Goal: Transaction & Acquisition: Purchase product/service

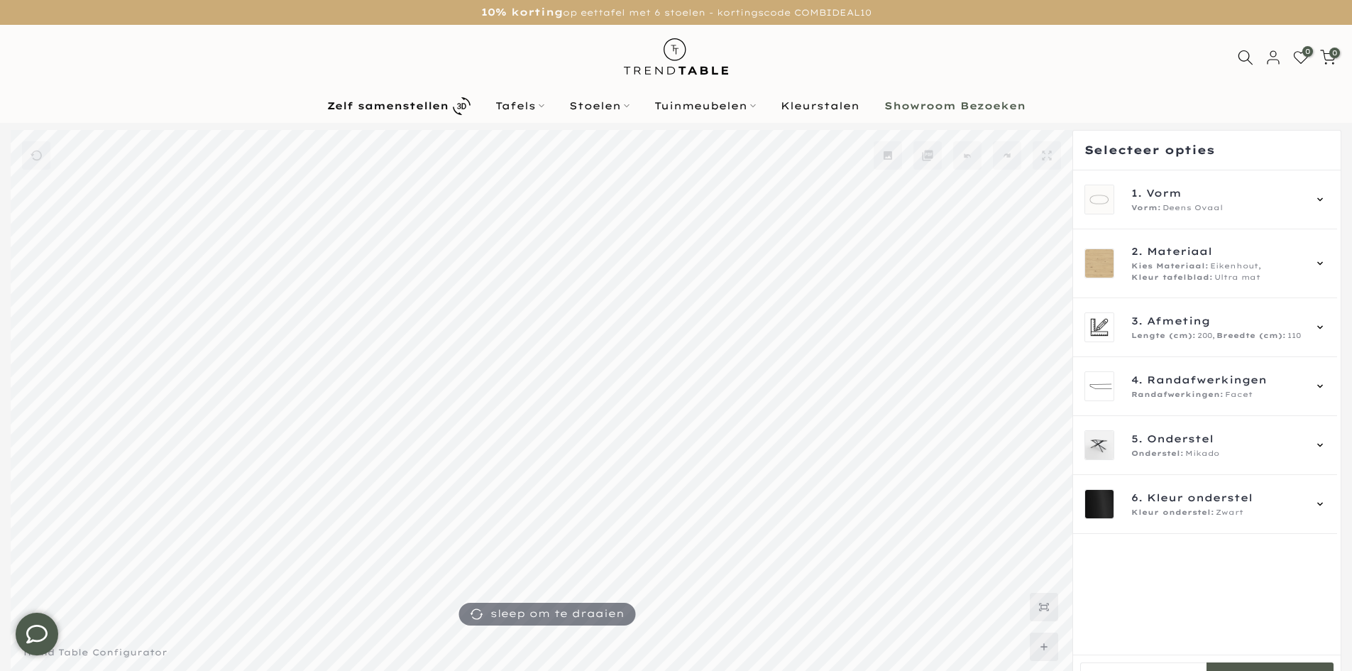
type input "****"
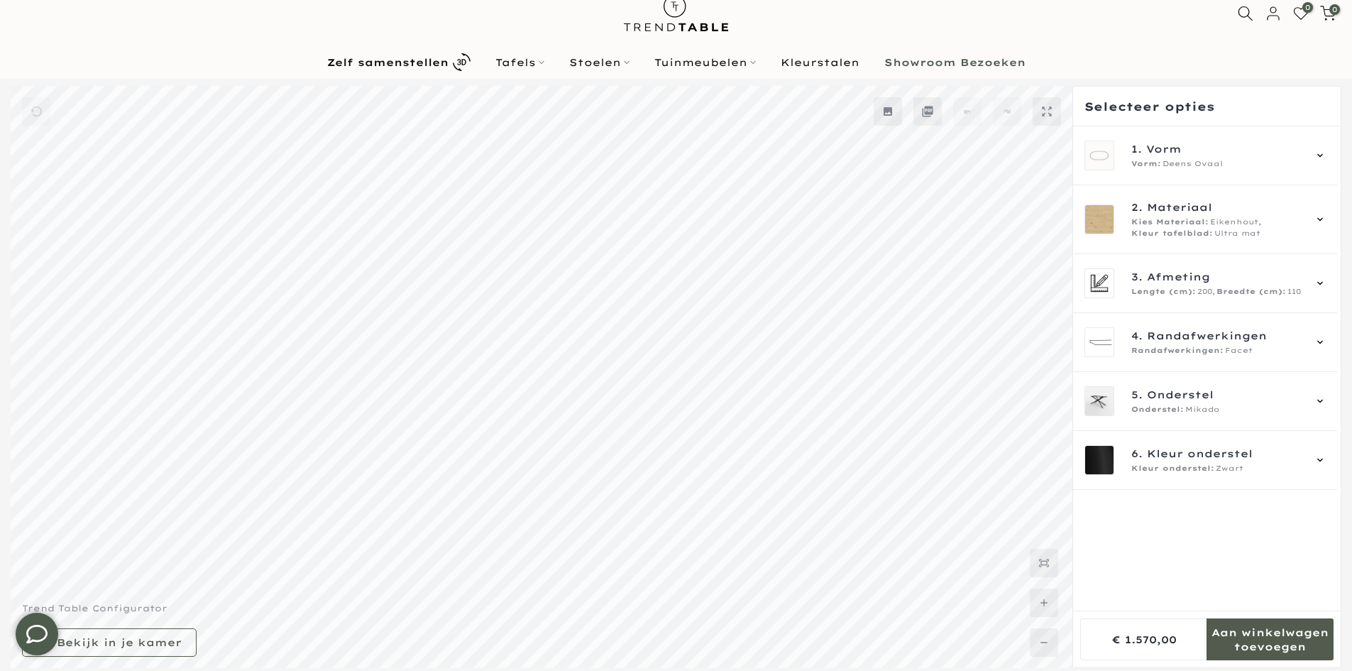
scroll to position [39, 0]
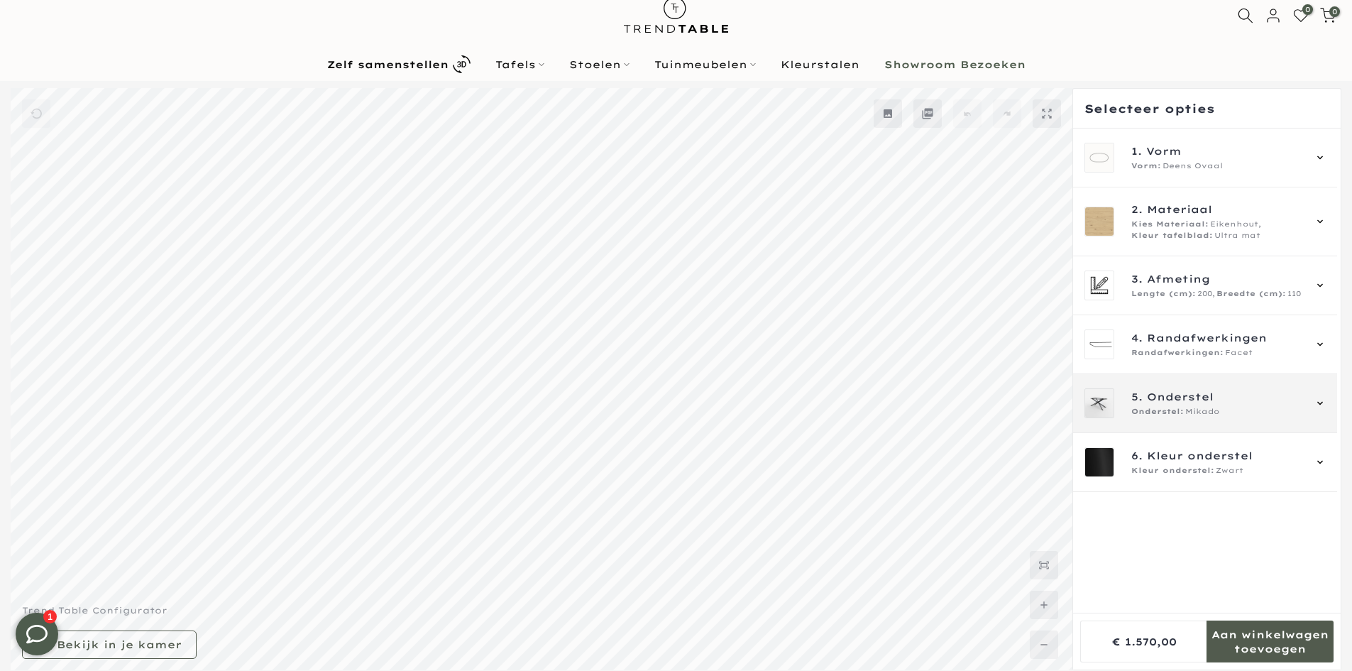
click at [1178, 391] on span "Onderstel" at bounding box center [1180, 397] width 67 height 16
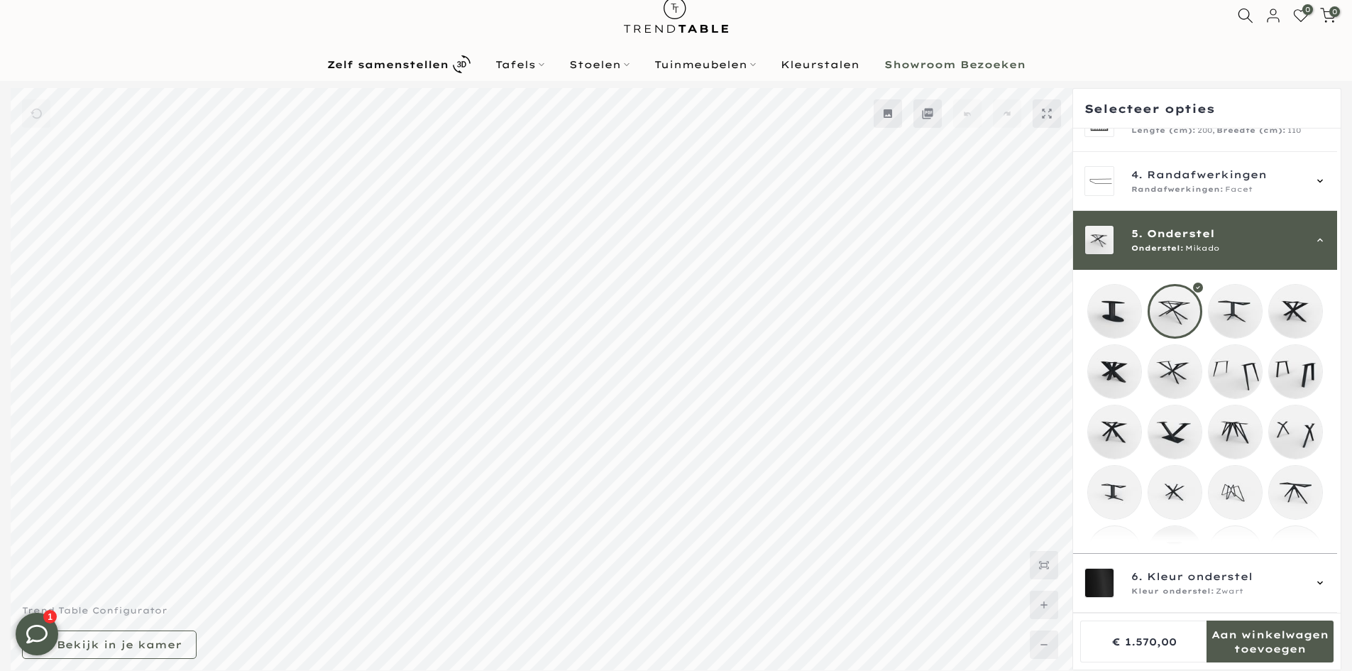
scroll to position [246, 0]
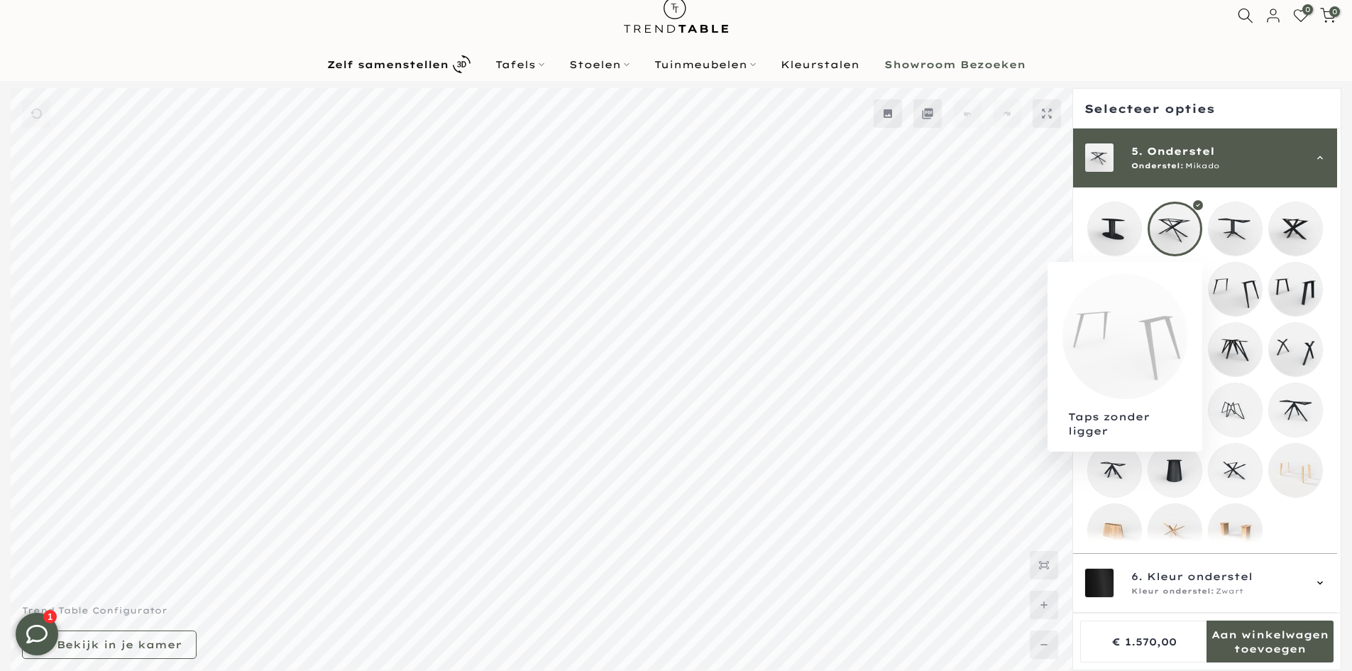
click at [1229, 297] on mmq-loader at bounding box center [1235, 289] width 53 height 53
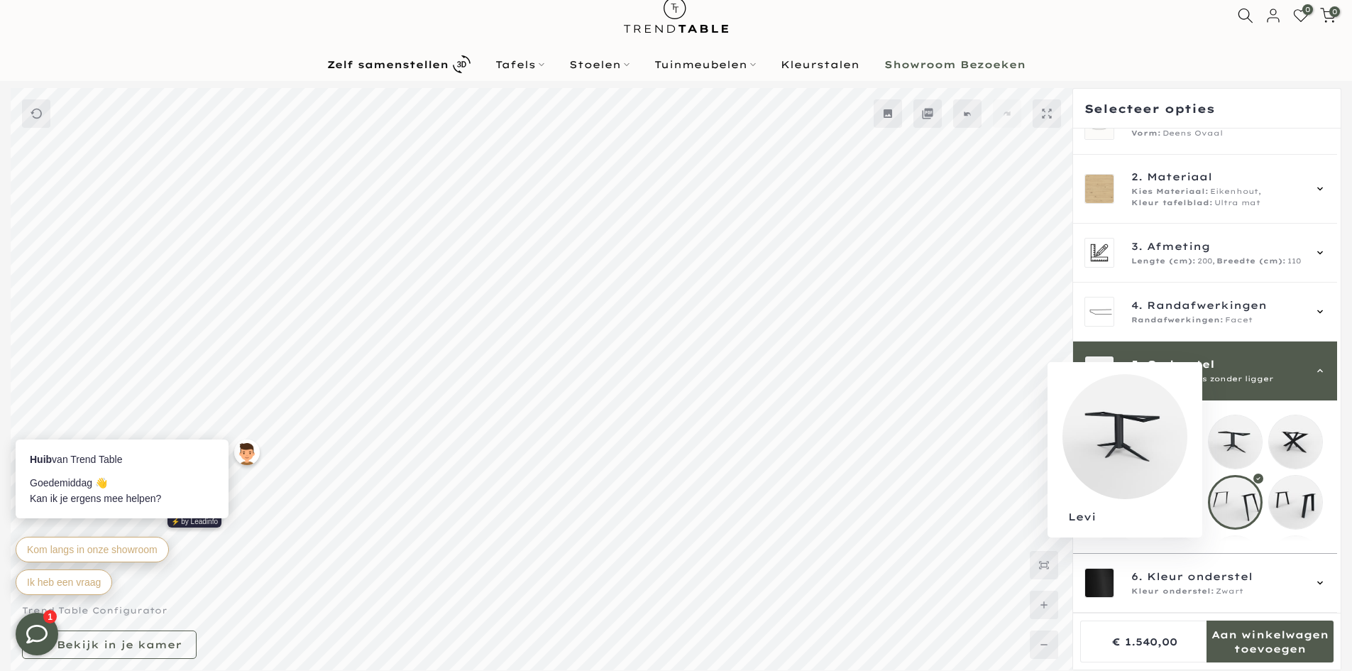
scroll to position [246, 0]
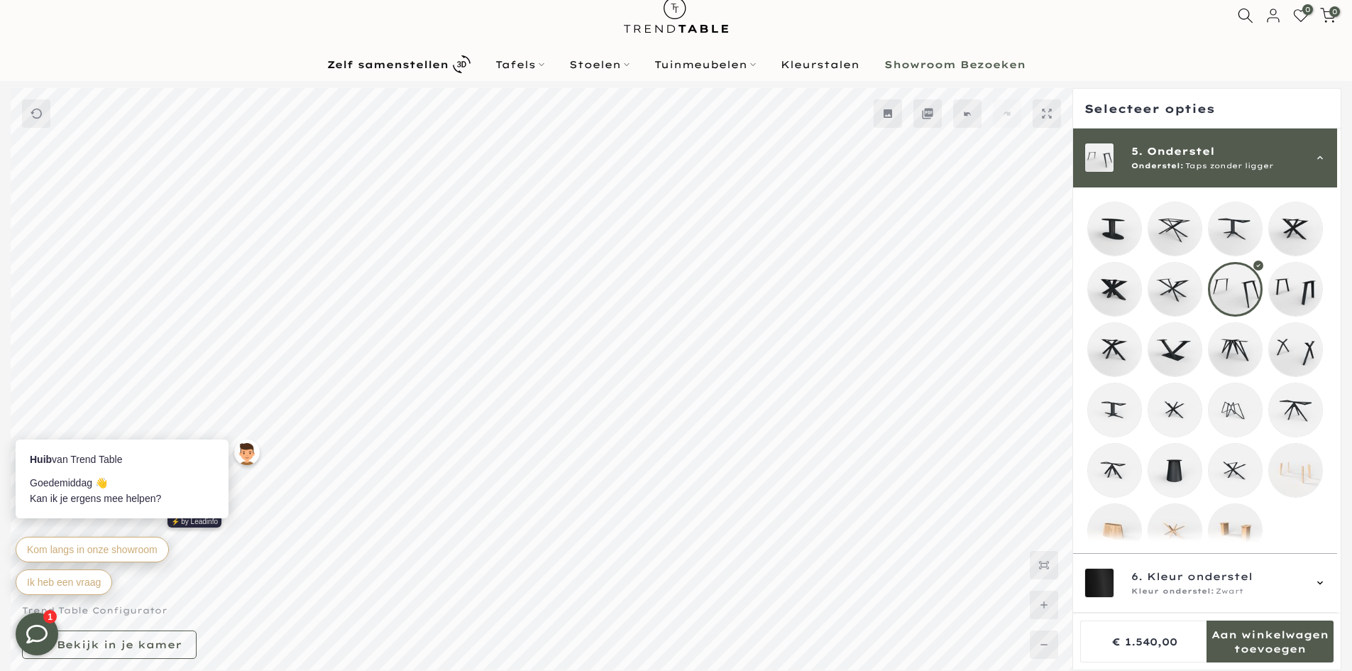
click at [1306, 280] on mmq-loader at bounding box center [1295, 289] width 53 height 53
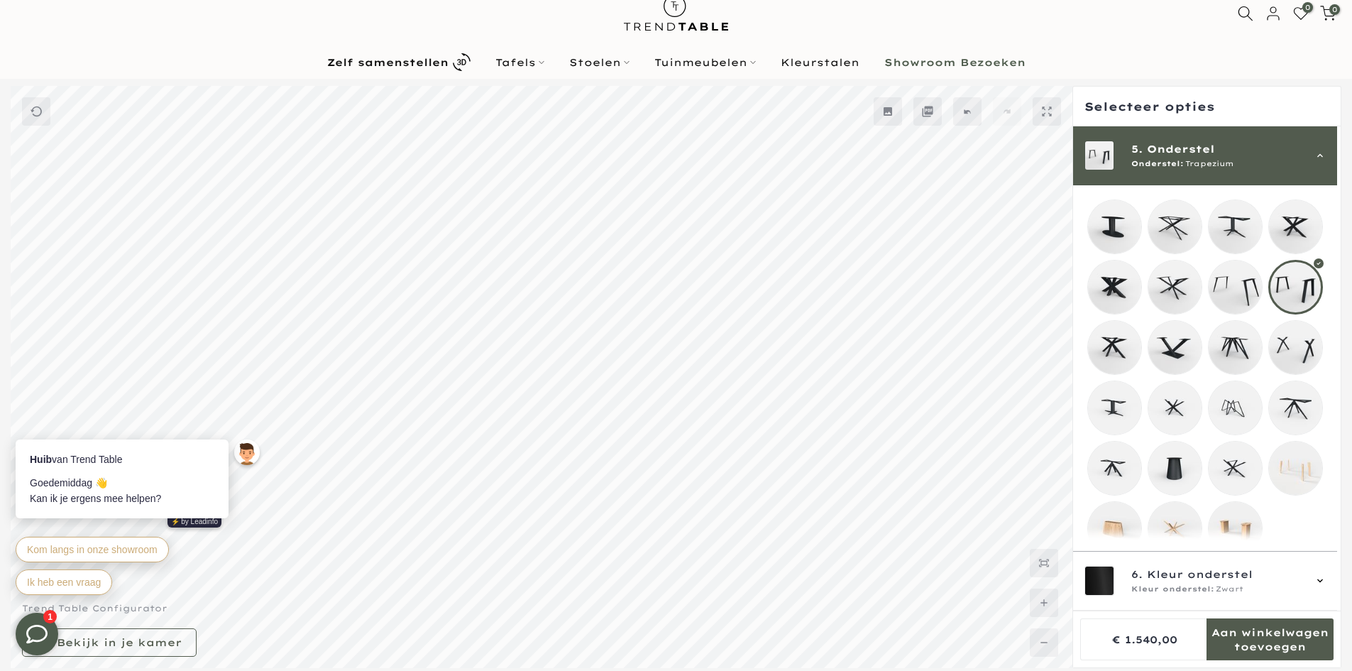
scroll to position [39, 0]
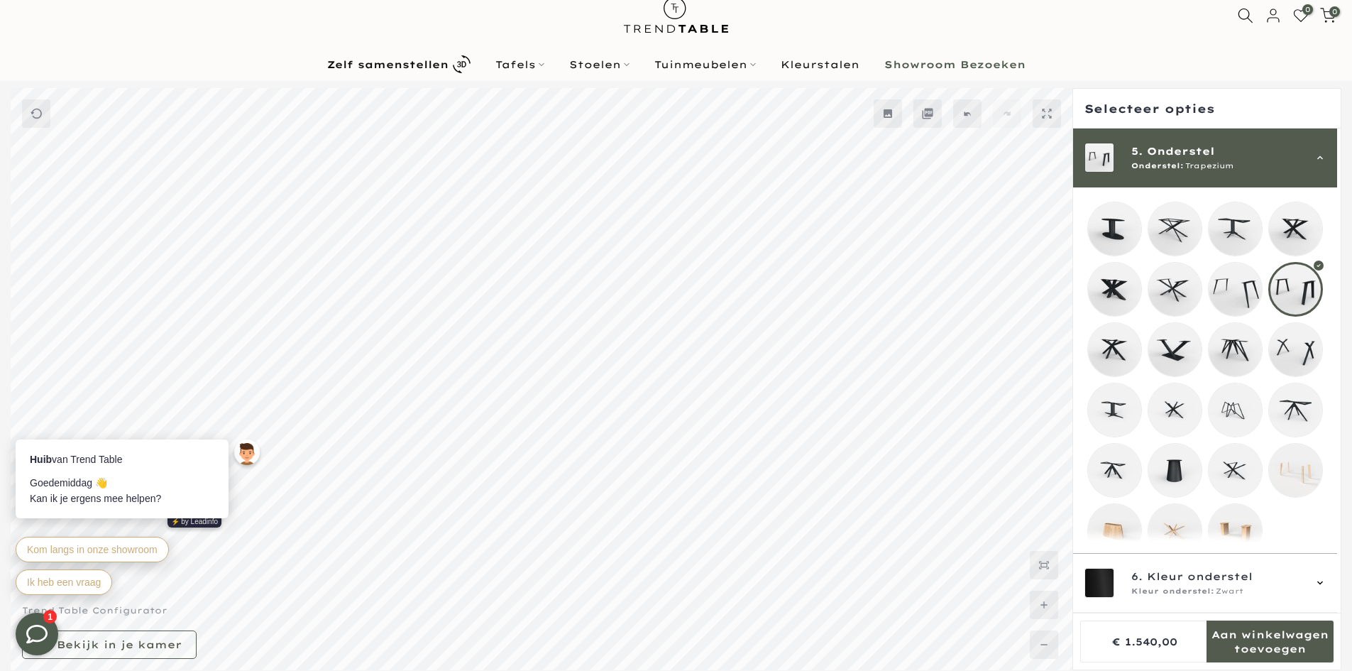
click at [1227, 158] on span "5. Onderstel" at bounding box center [1218, 151] width 172 height 16
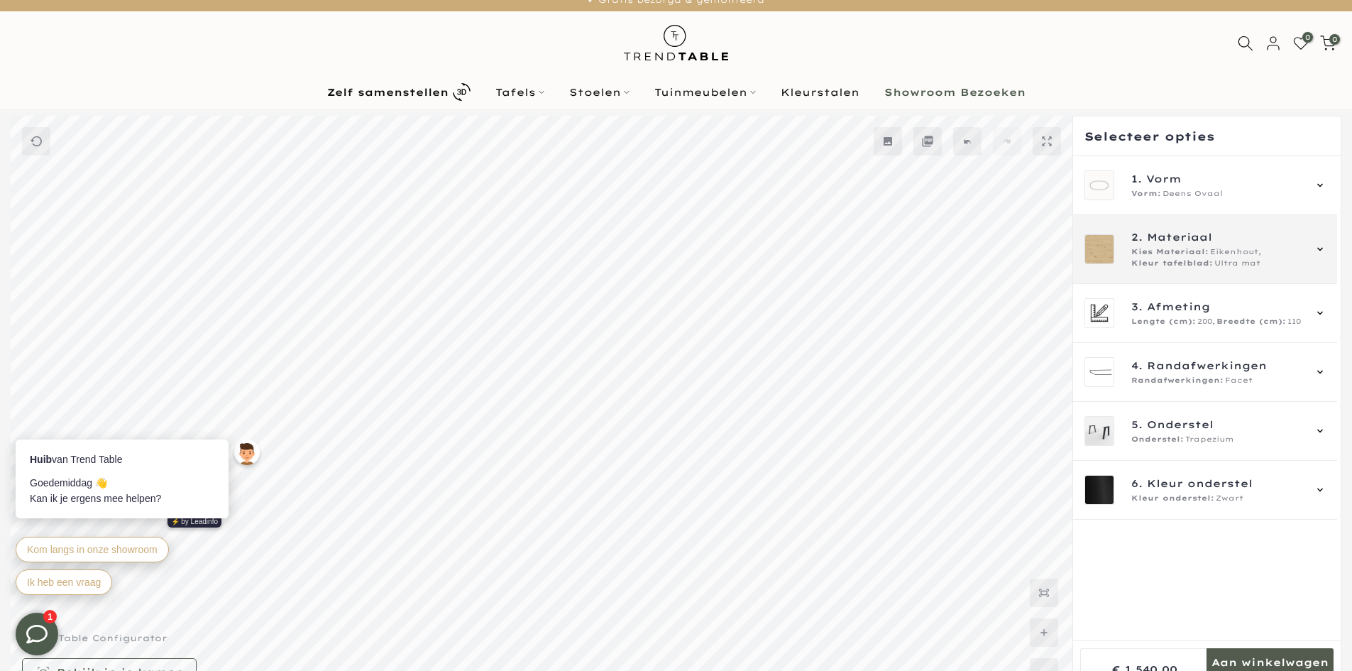
scroll to position [0, 0]
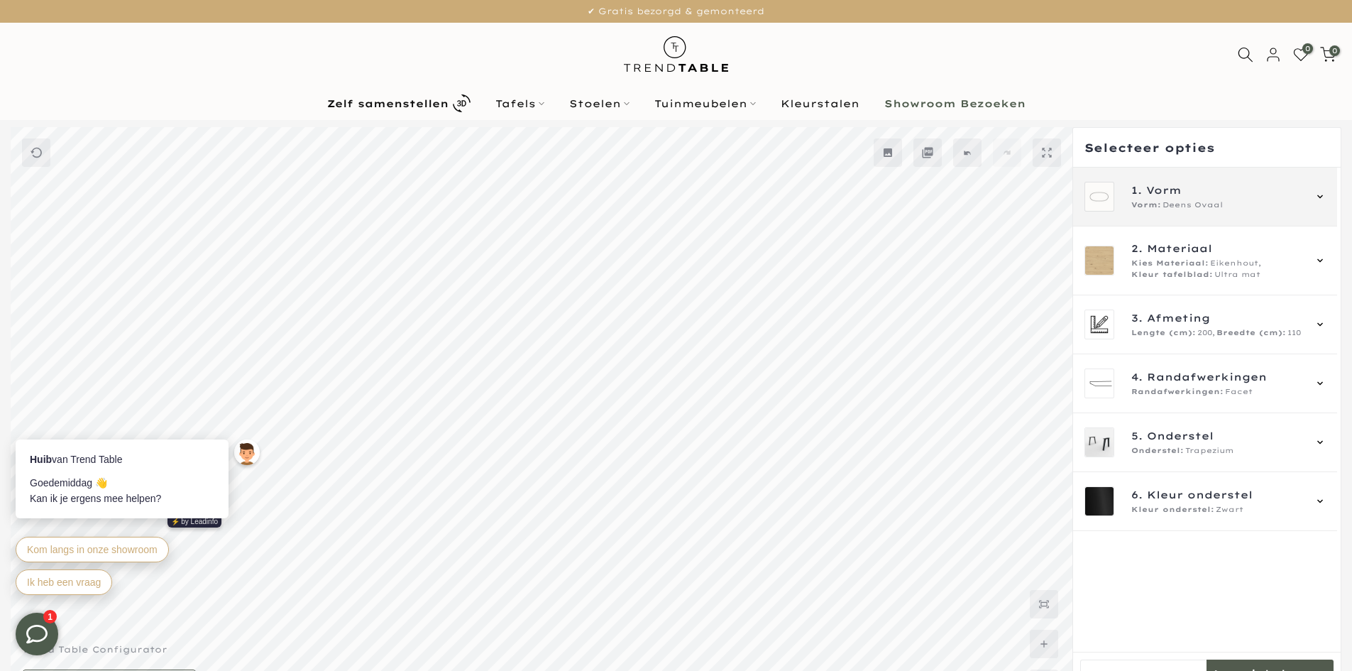
click at [1237, 219] on div "1. Vorm Vorm: Deens Ovaal" at bounding box center [1205, 197] width 264 height 59
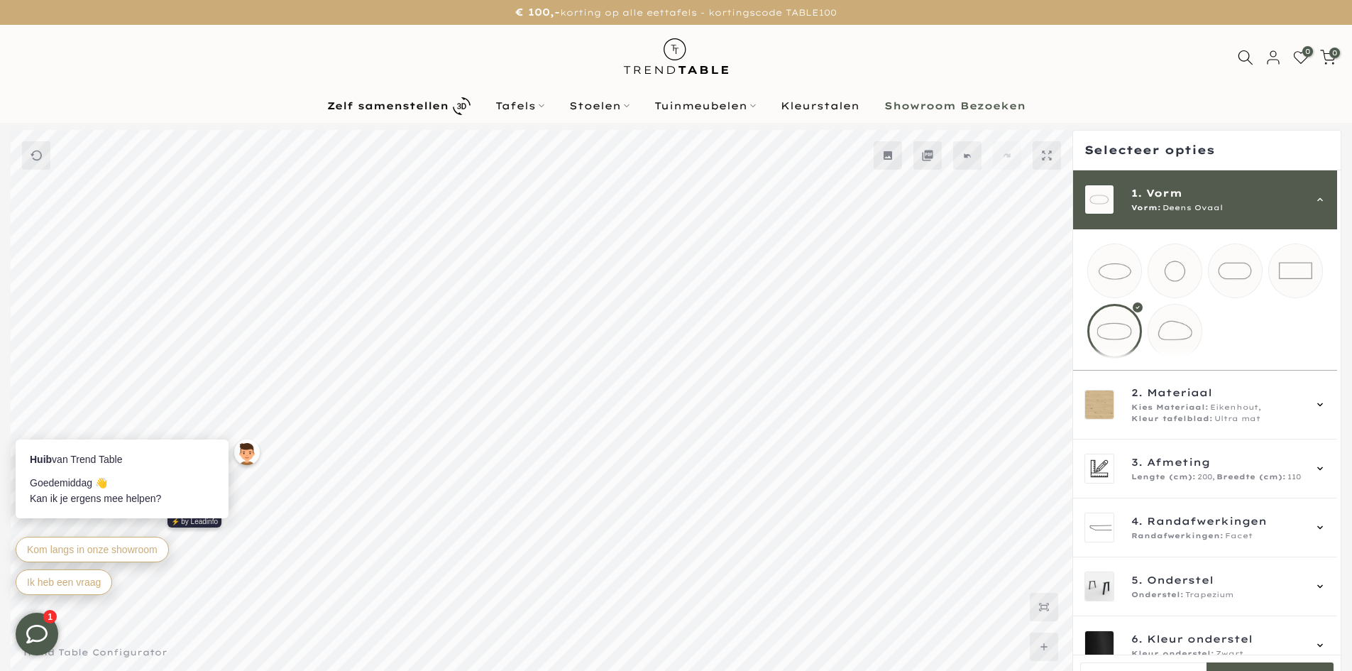
click at [1230, 231] on mmq-components-mapper at bounding box center [1205, 299] width 264 height 141
click at [1232, 212] on div "Vorm: Deens Ovaal" at bounding box center [1218, 207] width 172 height 11
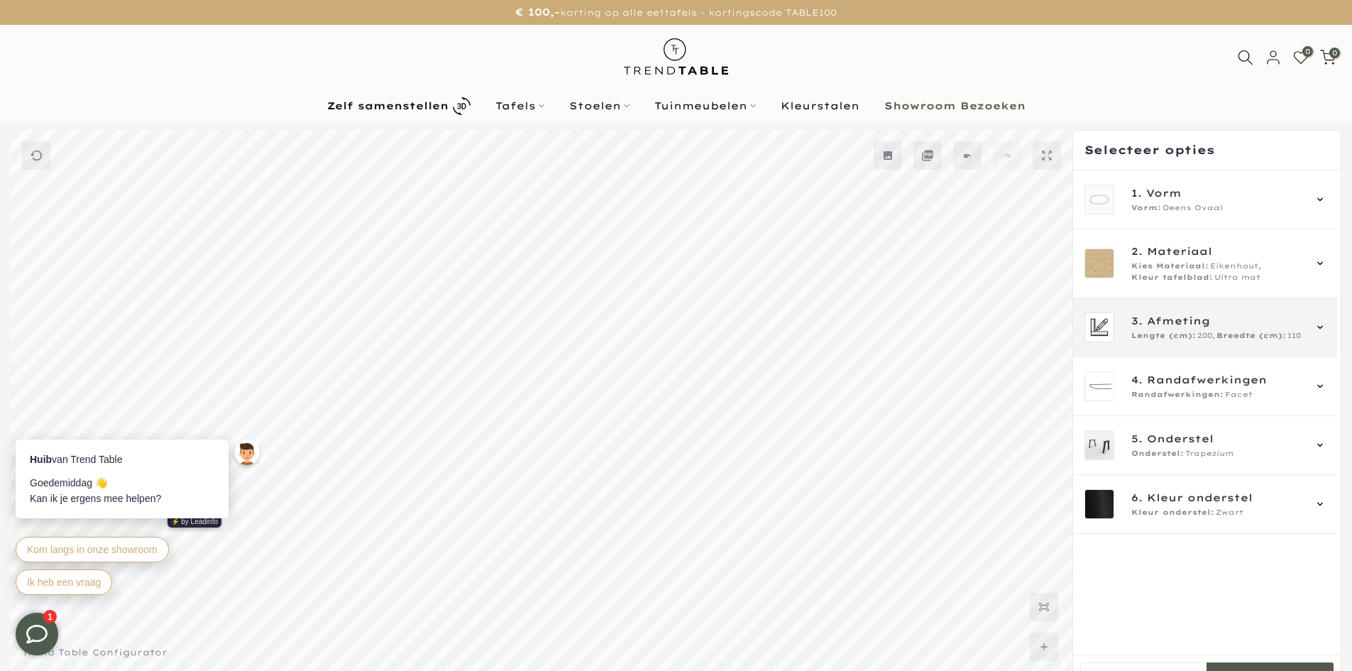
click at [1238, 350] on div "3. Afmeting Lengte (cm): 200, Breedte (cm): 110" at bounding box center [1205, 327] width 264 height 59
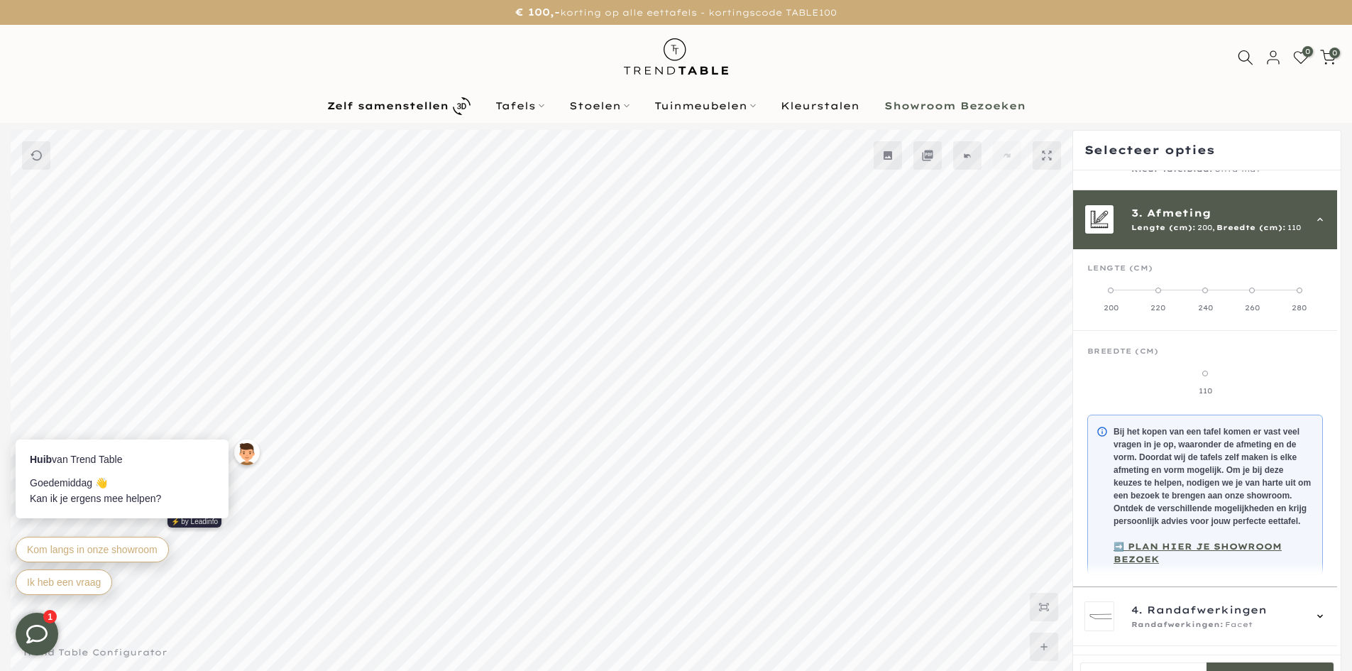
scroll to position [128, 0]
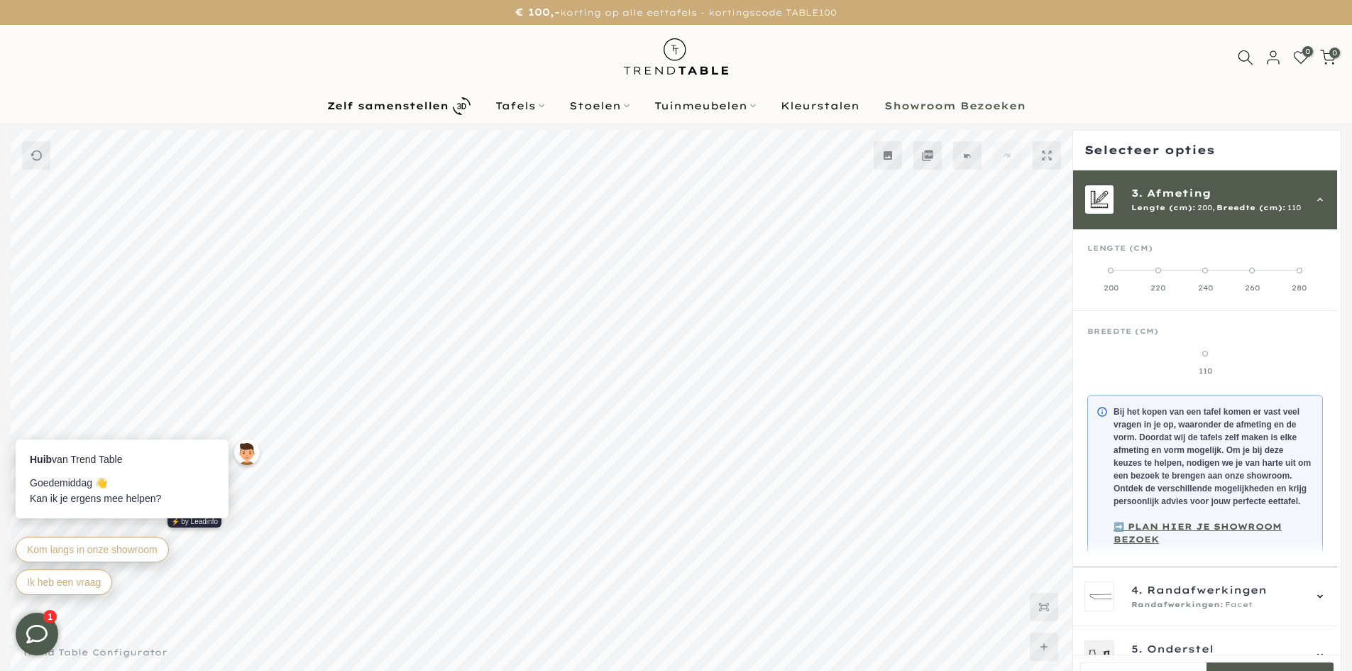
click at [1146, 293] on mmq-components-mapper at bounding box center [1205, 270] width 264 height 82
click at [1155, 285] on div "220" at bounding box center [1157, 288] width 47 height 10
click at [1280, 285] on div "280" at bounding box center [1299, 288] width 47 height 10
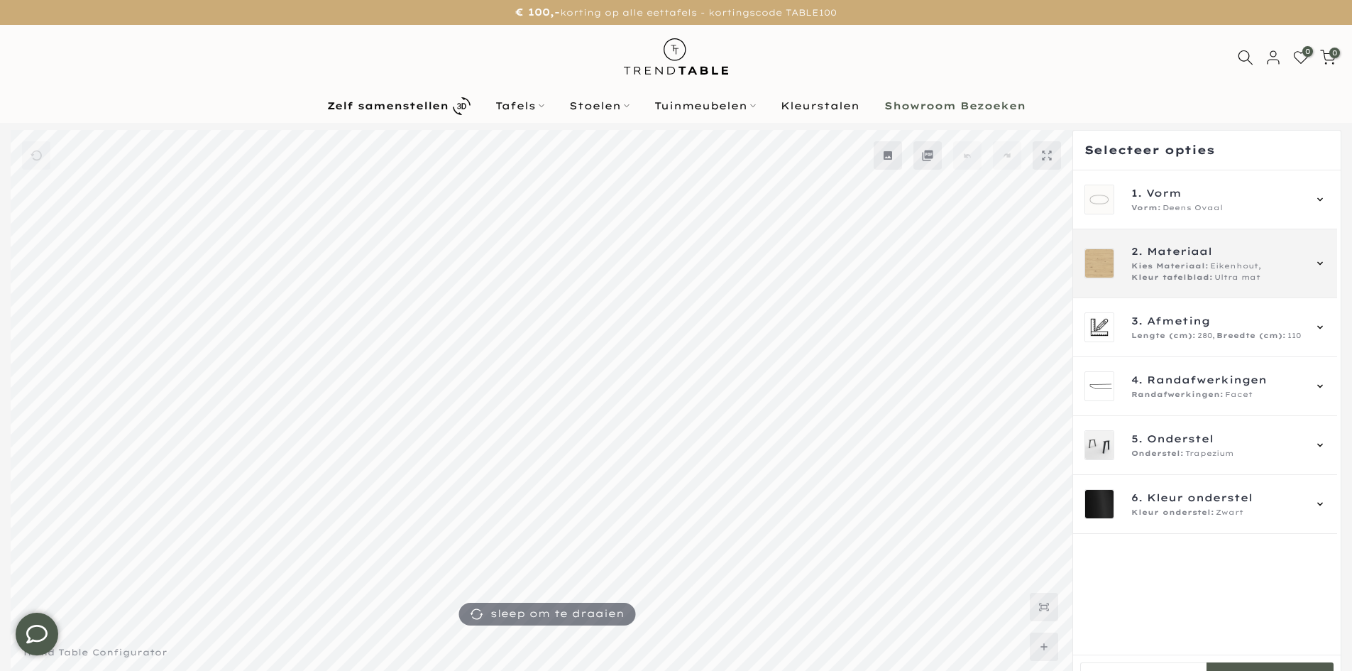
type input "****"
click at [1217, 268] on span "Eikenhout," at bounding box center [1235, 266] width 51 height 11
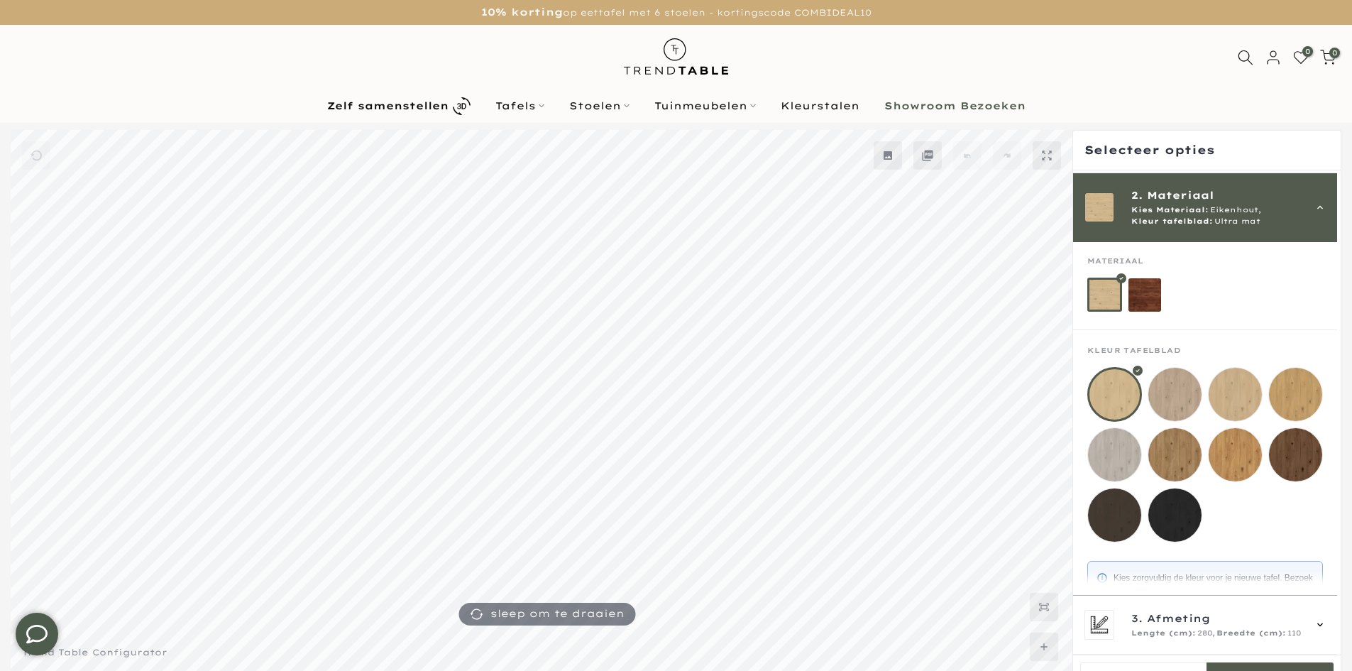
scroll to position [59, 0]
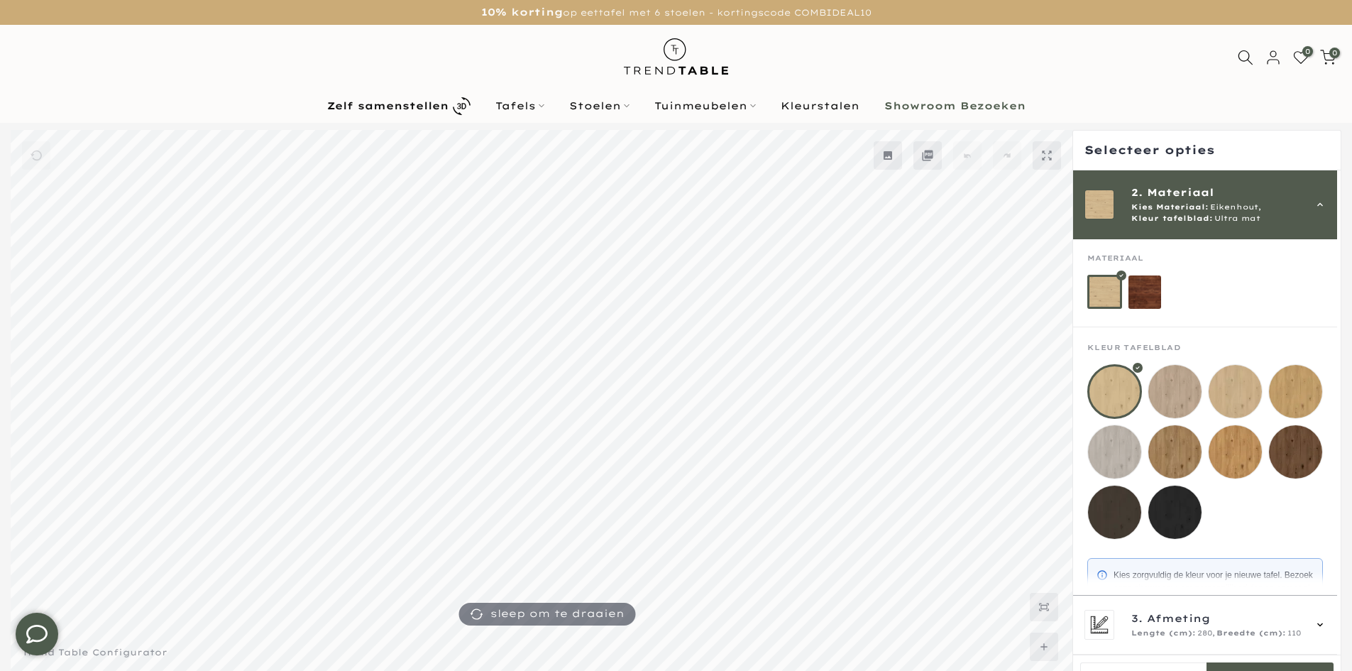
click at [1227, 234] on div "2. Materiaal Kies Materiaal: Eikenhout, Kleur tafelblad: Ultra mat" at bounding box center [1205, 204] width 264 height 69
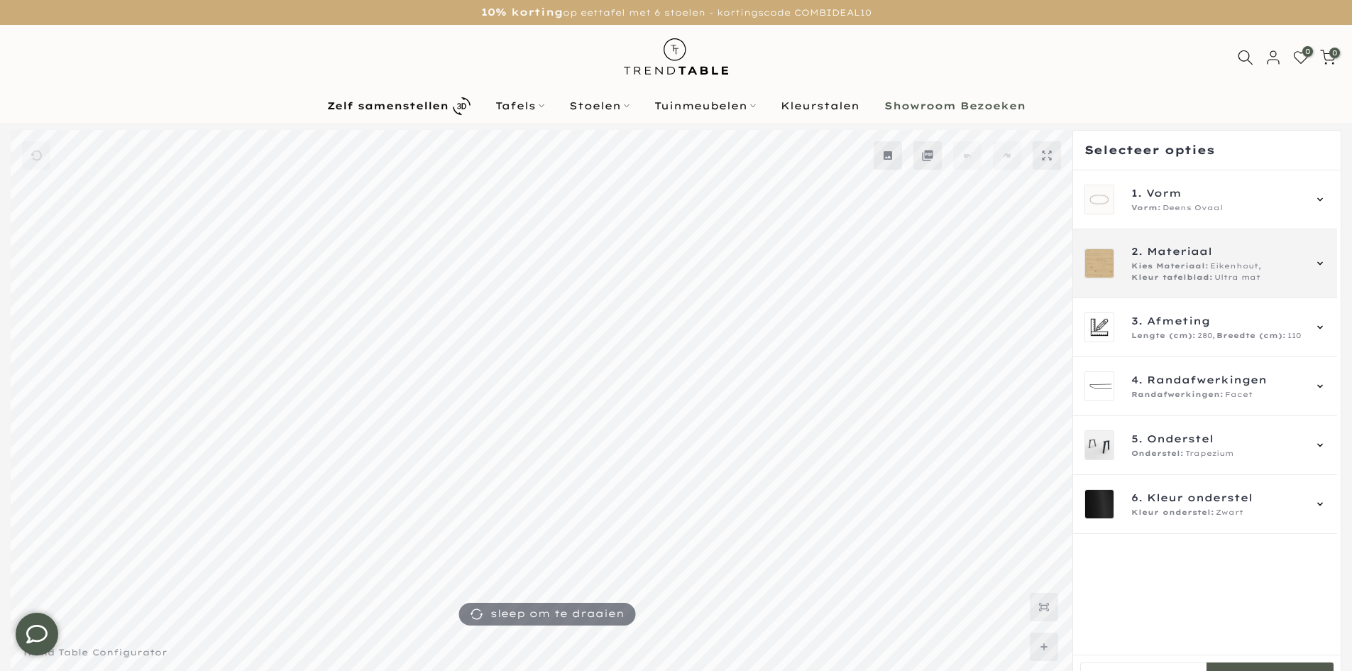
scroll to position [0, 0]
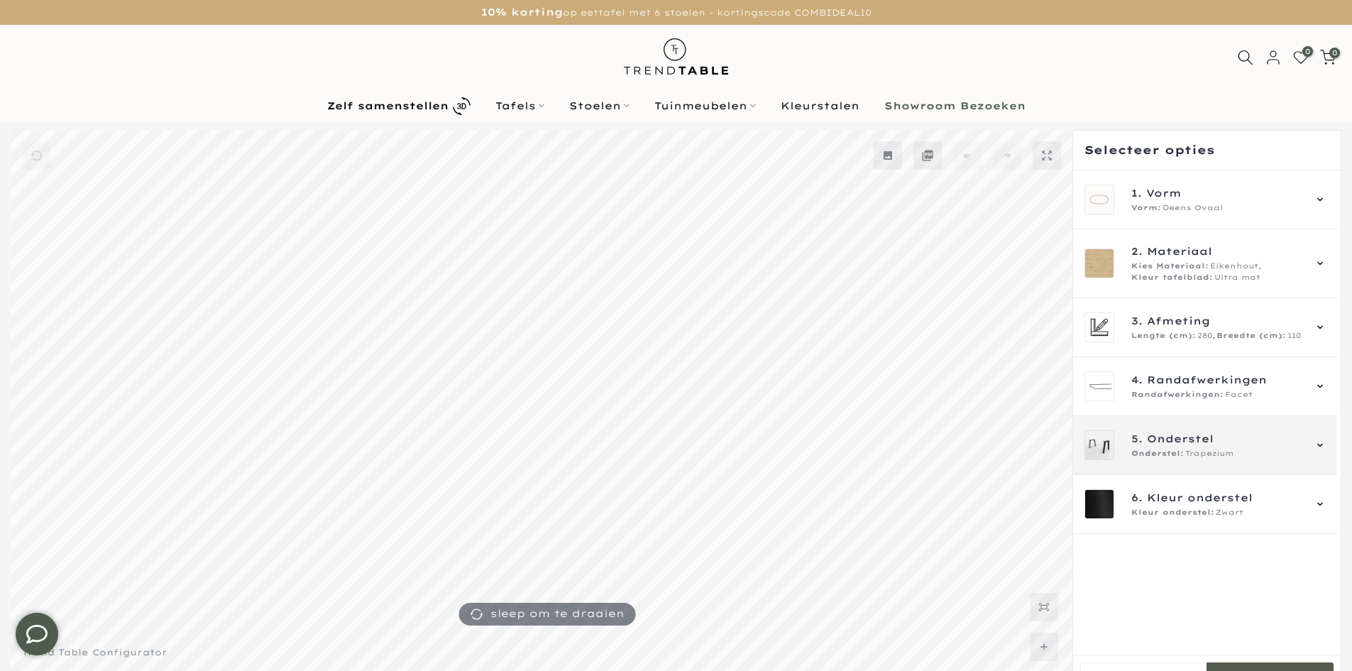
click at [1245, 451] on div "Onderstel: Trapezium" at bounding box center [1218, 453] width 172 height 11
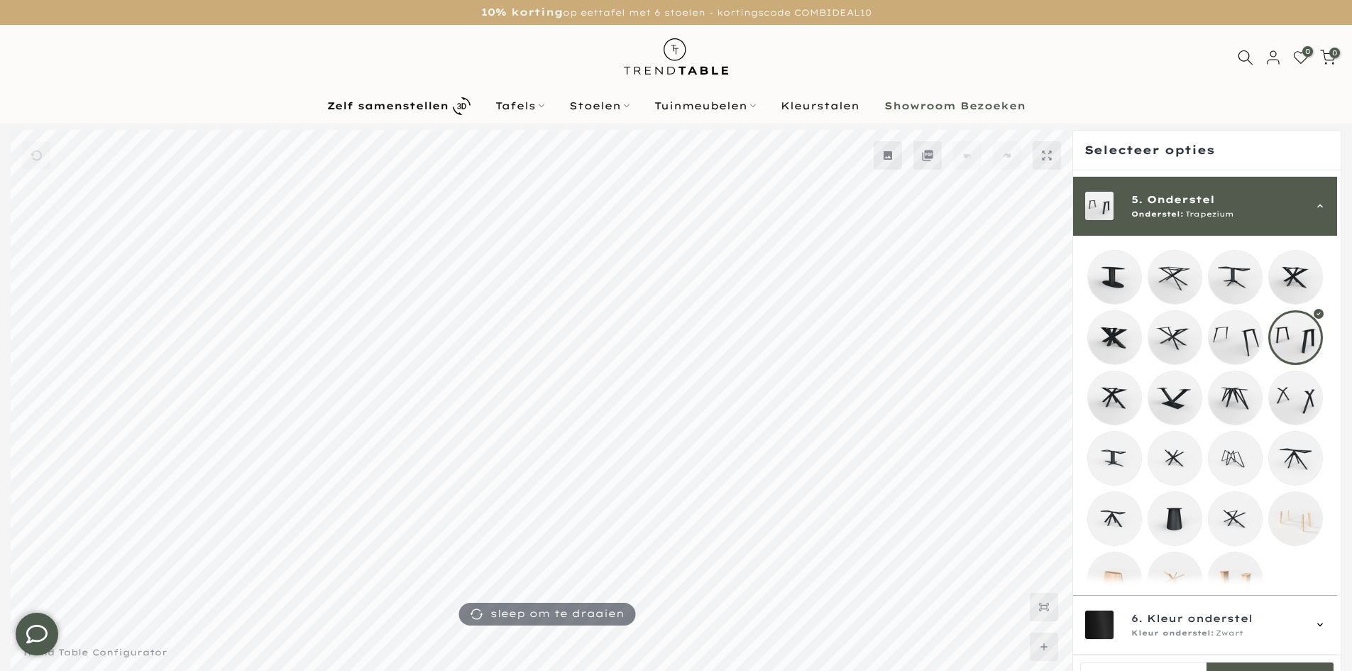
scroll to position [246, 0]
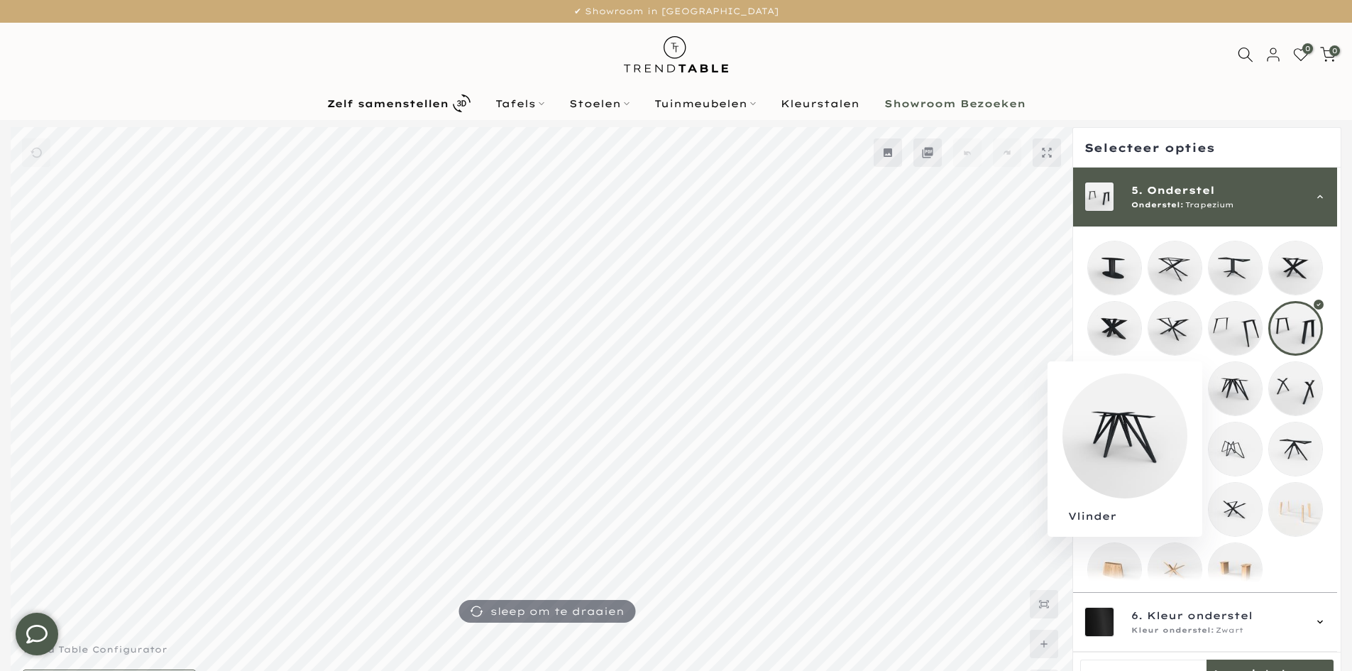
click at [1234, 344] on mmq-loader at bounding box center [1235, 328] width 53 height 53
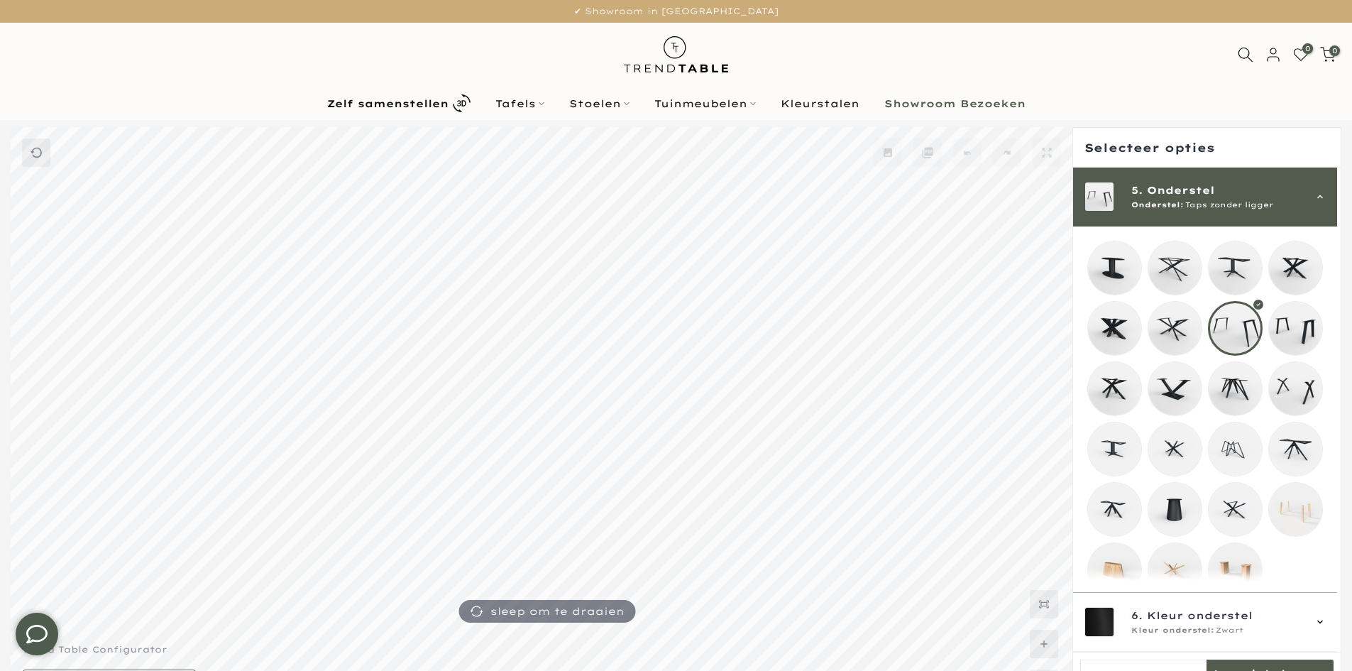
click at [1288, 339] on mmq-loader at bounding box center [1295, 328] width 53 height 53
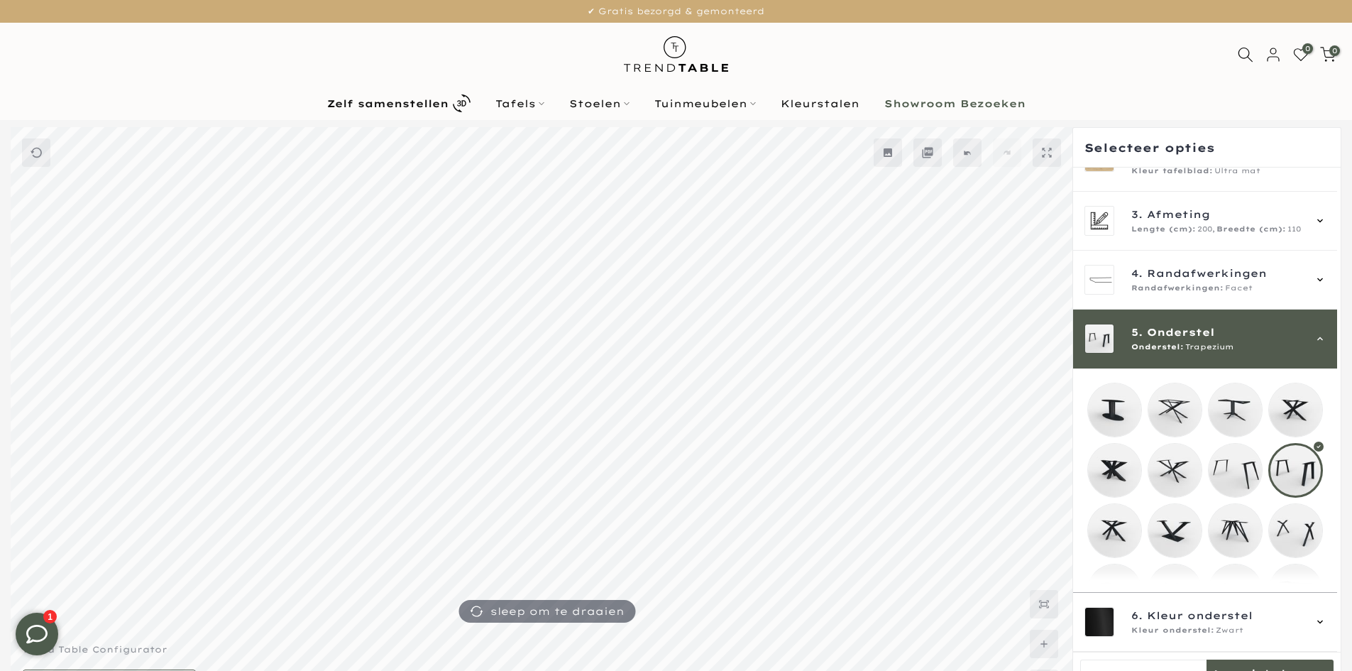
click at [1073, 97] on nav "Zelf samenstellen Tafels Zelf samenstellen Eettafels Bartafels Salontafels Mate…" at bounding box center [676, 103] width 1331 height 25
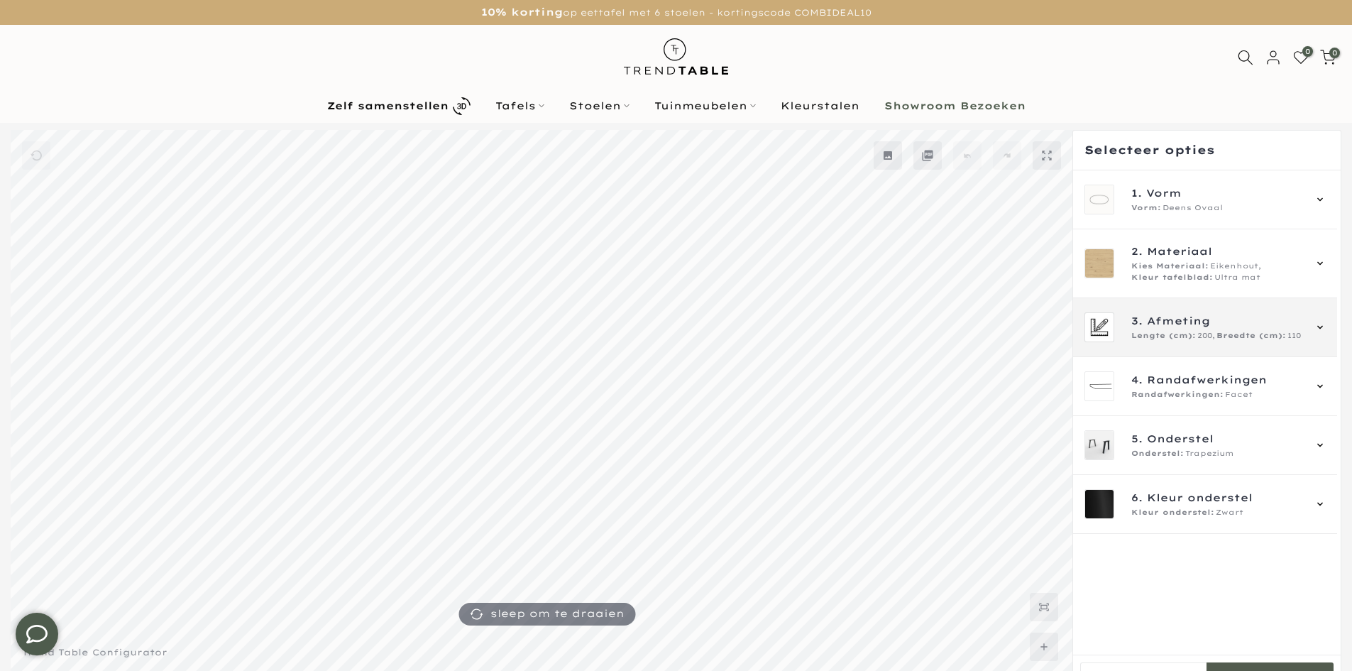
type input "****"
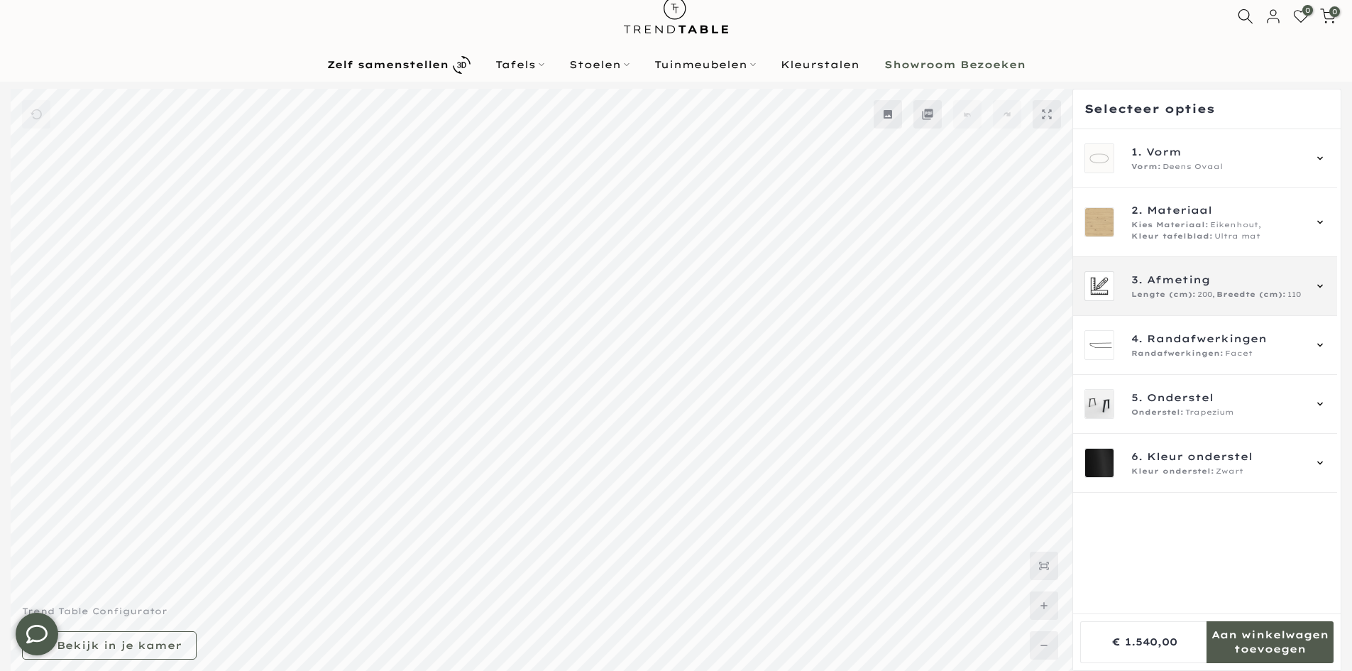
click at [1183, 295] on span "Lengte (cm):" at bounding box center [1164, 294] width 65 height 11
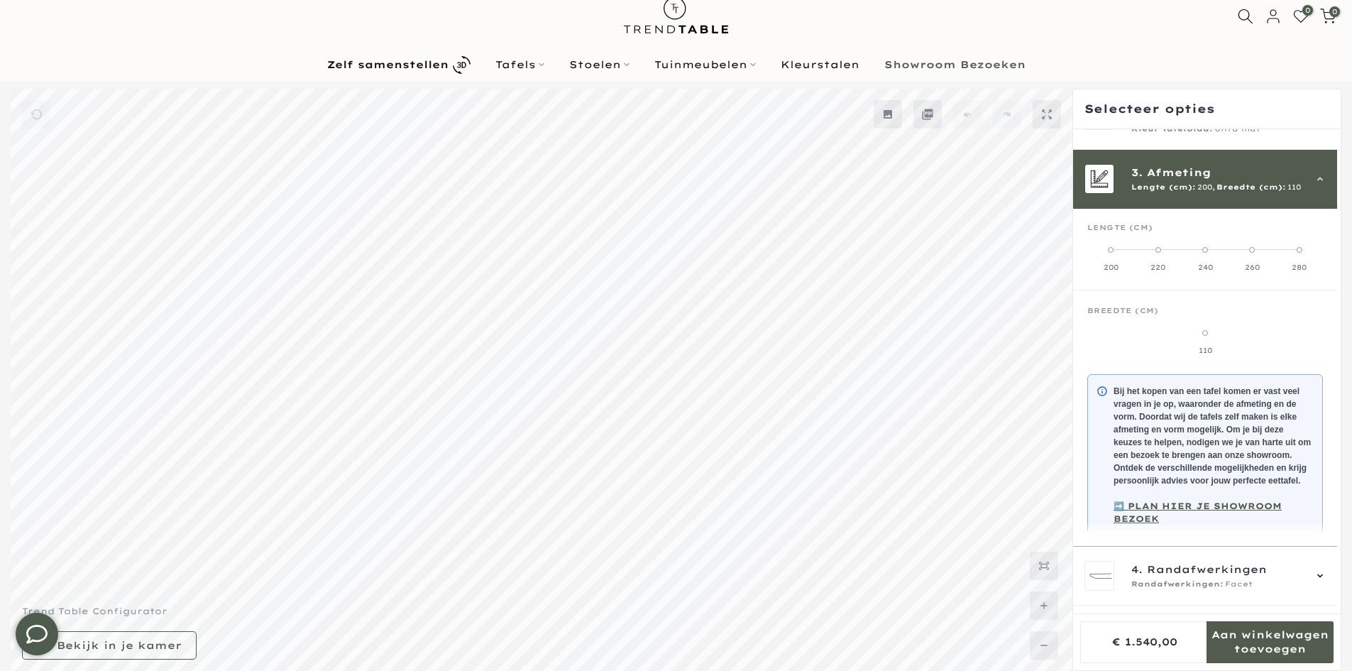
scroll to position [128, 0]
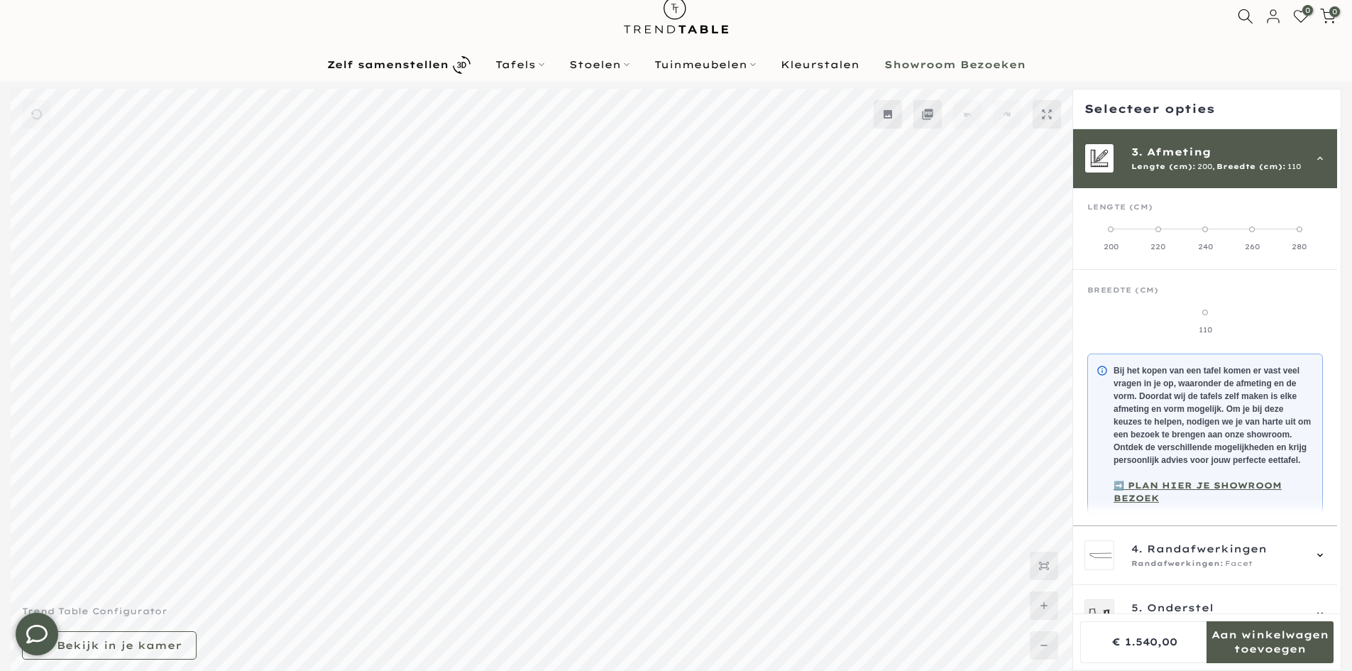
click at [1144, 236] on label "220" at bounding box center [1157, 238] width 47 height 28
click at [1204, 241] on label "240" at bounding box center [1205, 237] width 47 height 28
click at [1251, 245] on div "260" at bounding box center [1252, 246] width 47 height 10
click at [1294, 239] on label "280" at bounding box center [1299, 237] width 47 height 28
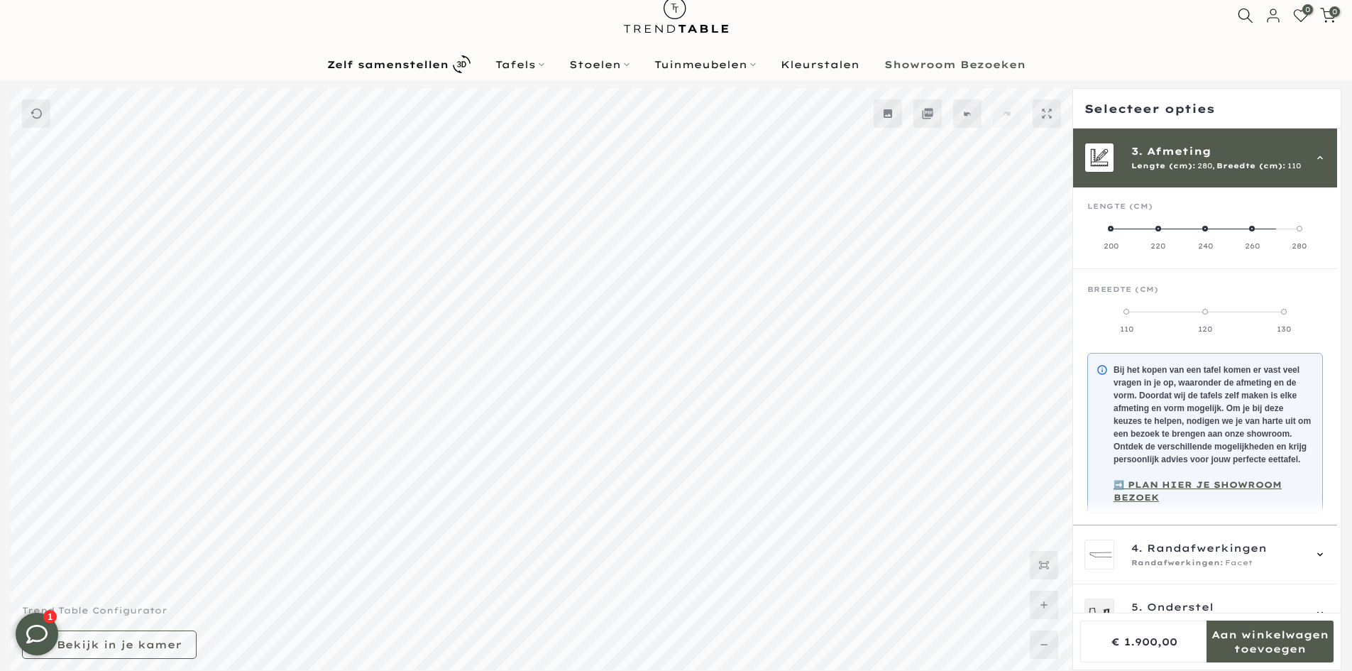
click at [1247, 240] on label "260" at bounding box center [1252, 237] width 47 height 28
click at [1294, 245] on div "280" at bounding box center [1299, 247] width 47 height 10
click at [1198, 323] on label "120" at bounding box center [1205, 321] width 79 height 28
click at [1269, 319] on label "130" at bounding box center [1283, 321] width 79 height 28
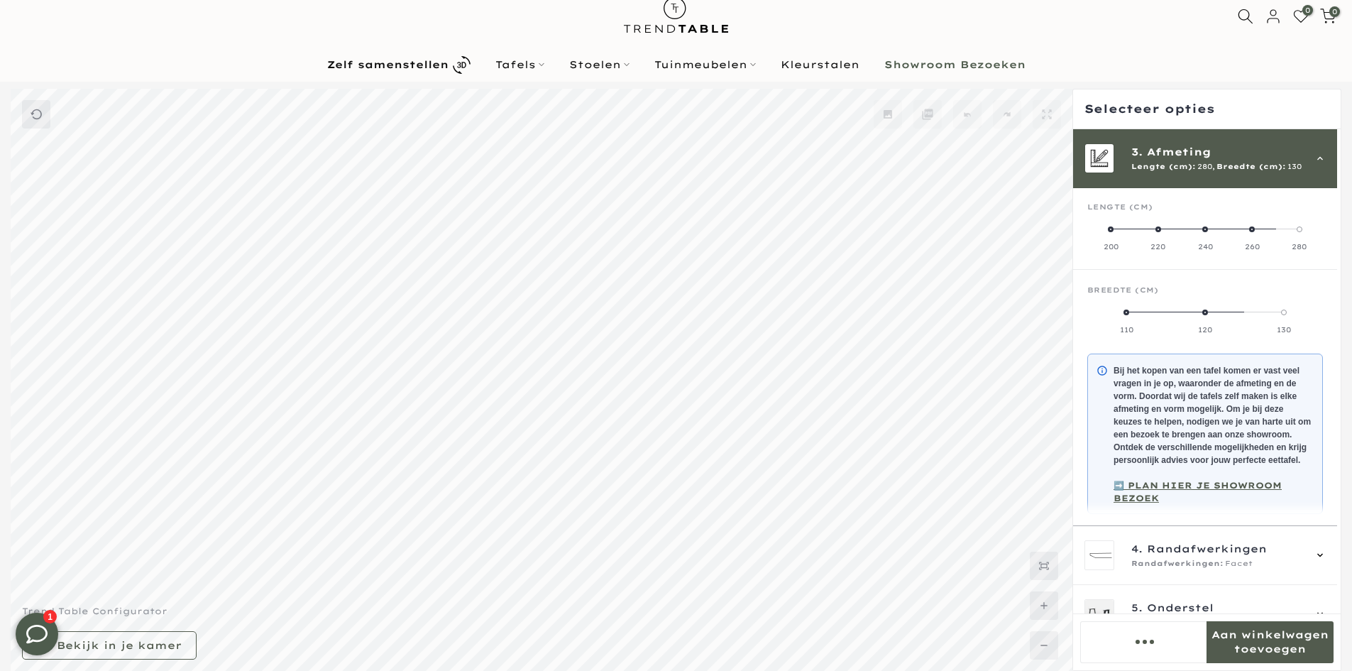
click at [1198, 317] on label "120" at bounding box center [1205, 321] width 79 height 28
click at [1244, 251] on div "260" at bounding box center [1252, 247] width 47 height 10
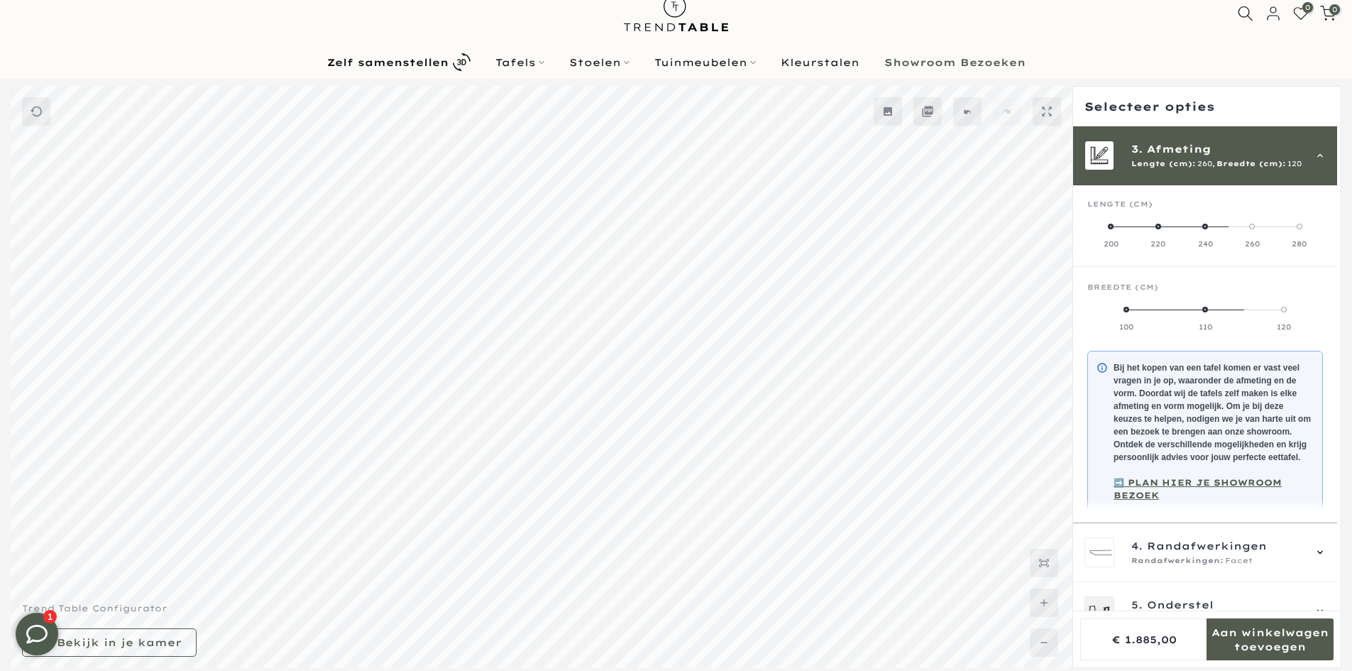
scroll to position [39, 0]
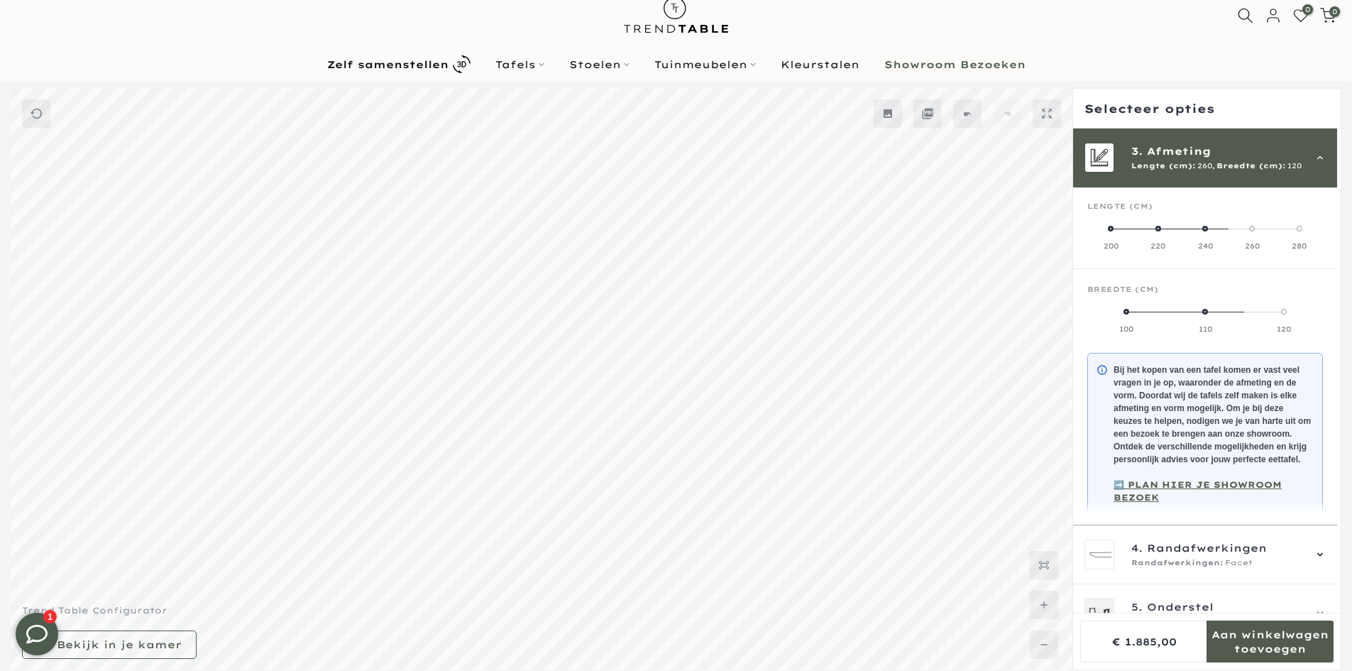
click at [1120, 323] on label "100" at bounding box center [1127, 320] width 79 height 28
click at [1198, 333] on div "110" at bounding box center [1205, 329] width 79 height 10
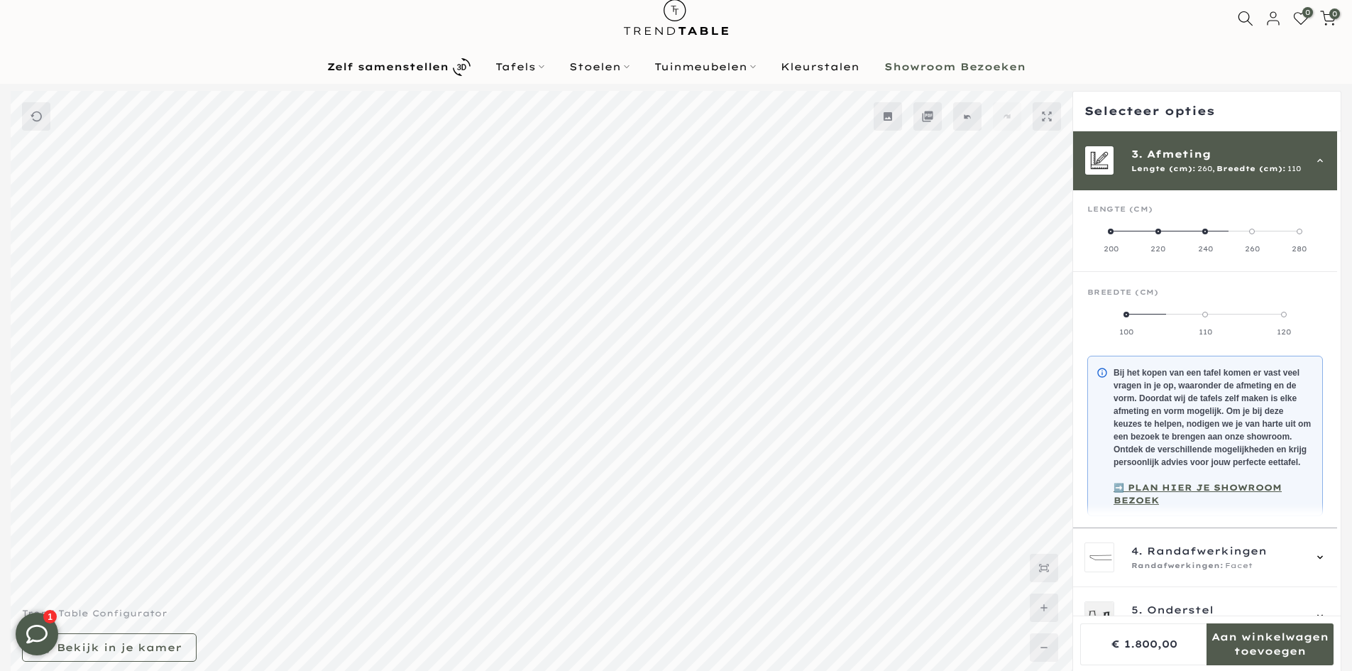
scroll to position [41, 0]
click at [1112, 222] on div "Lengte (cm)" at bounding box center [1206, 212] width 236 height 21
click at [1113, 231] on span at bounding box center [1111, 229] width 6 height 6
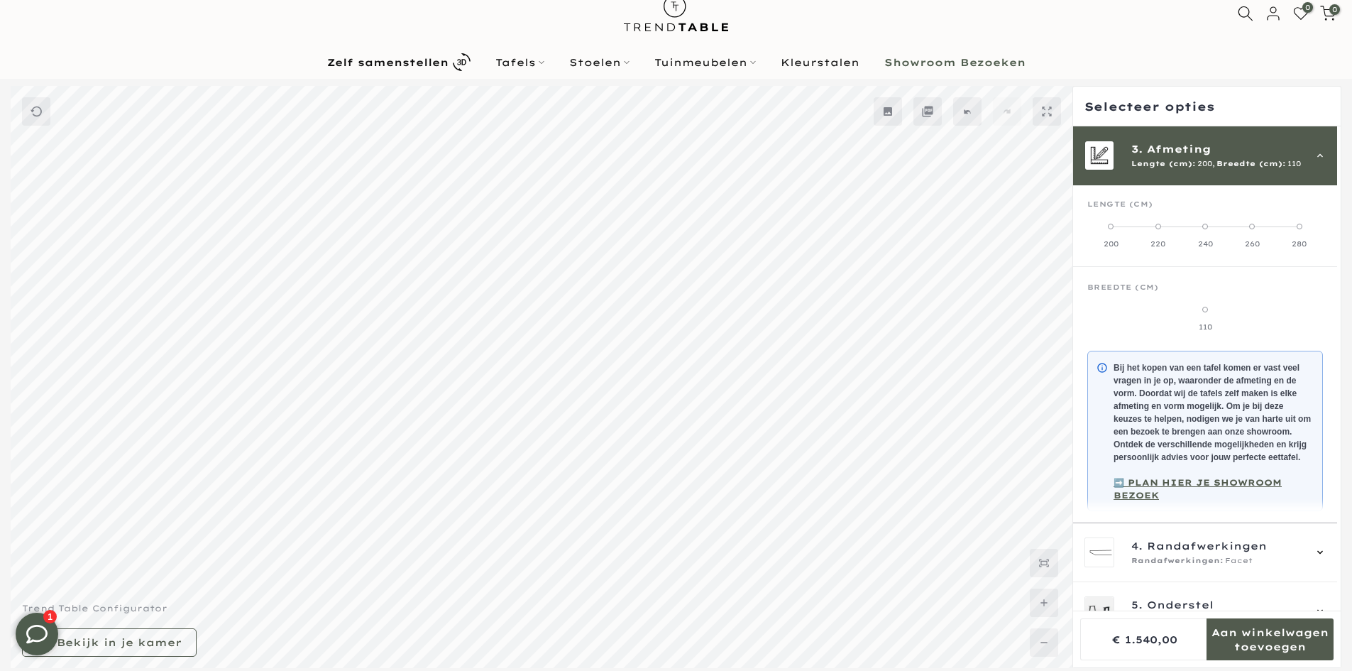
scroll to position [39, 0]
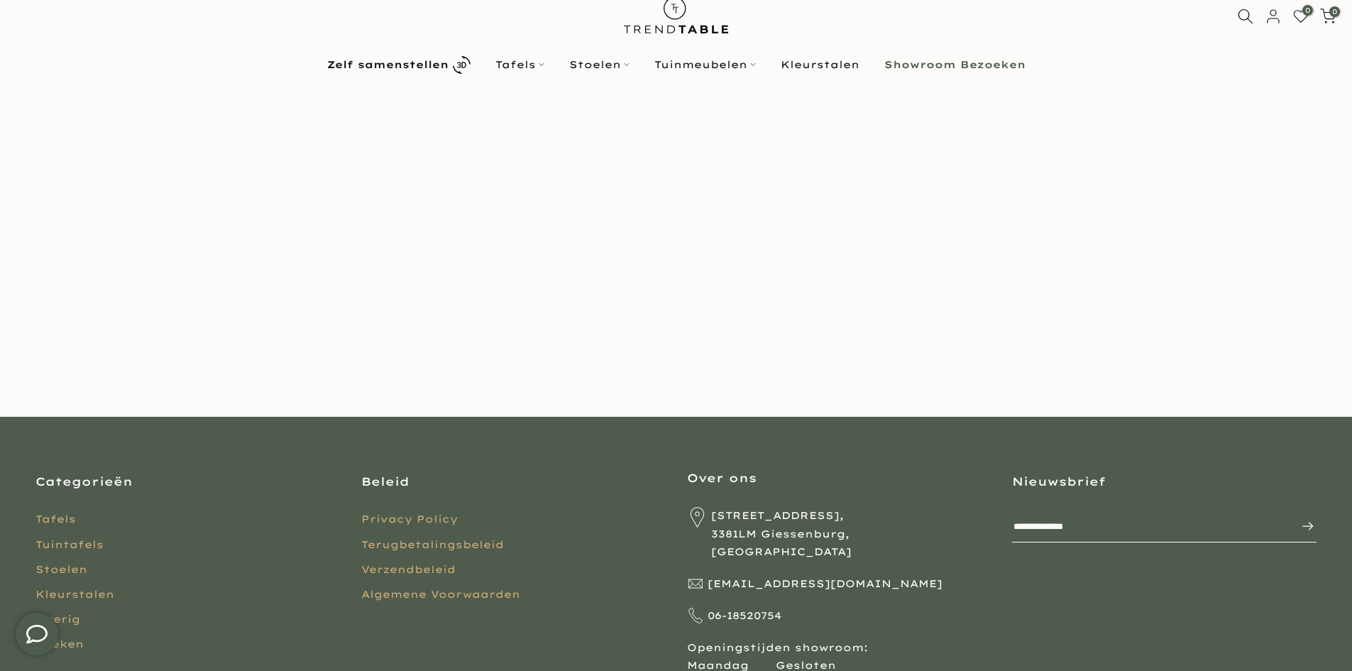
scroll to position [39, 0]
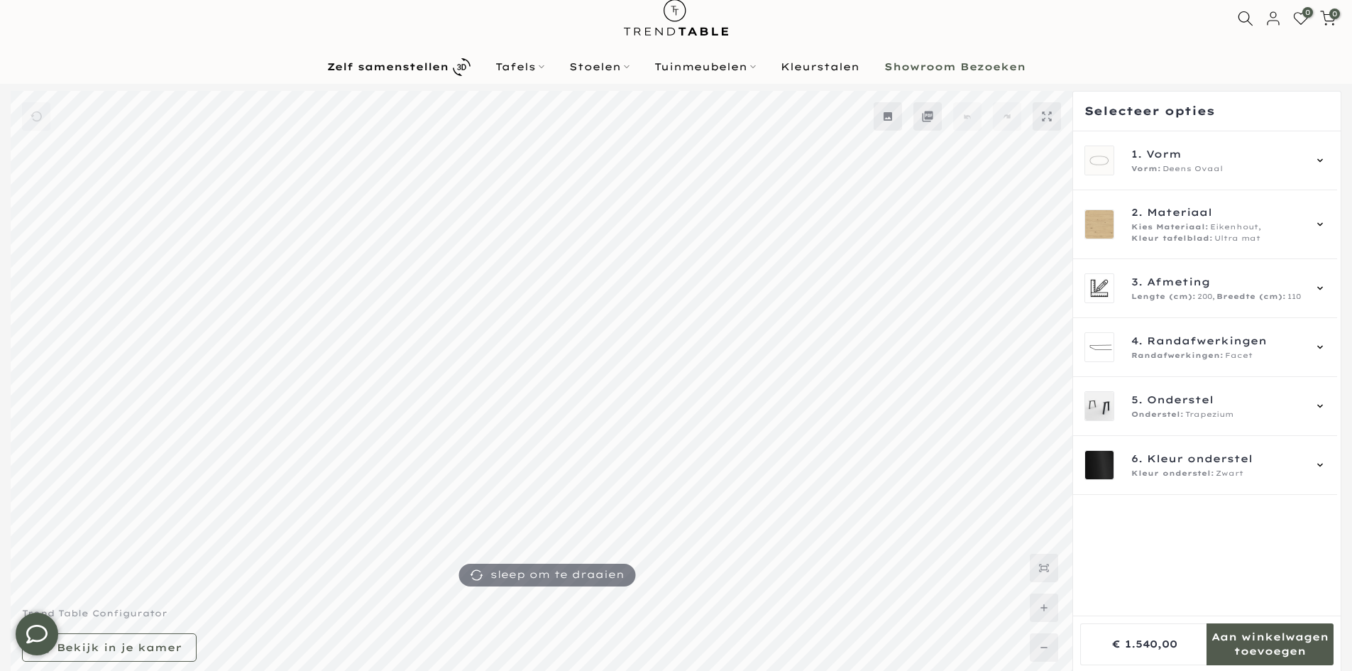
type input "****"
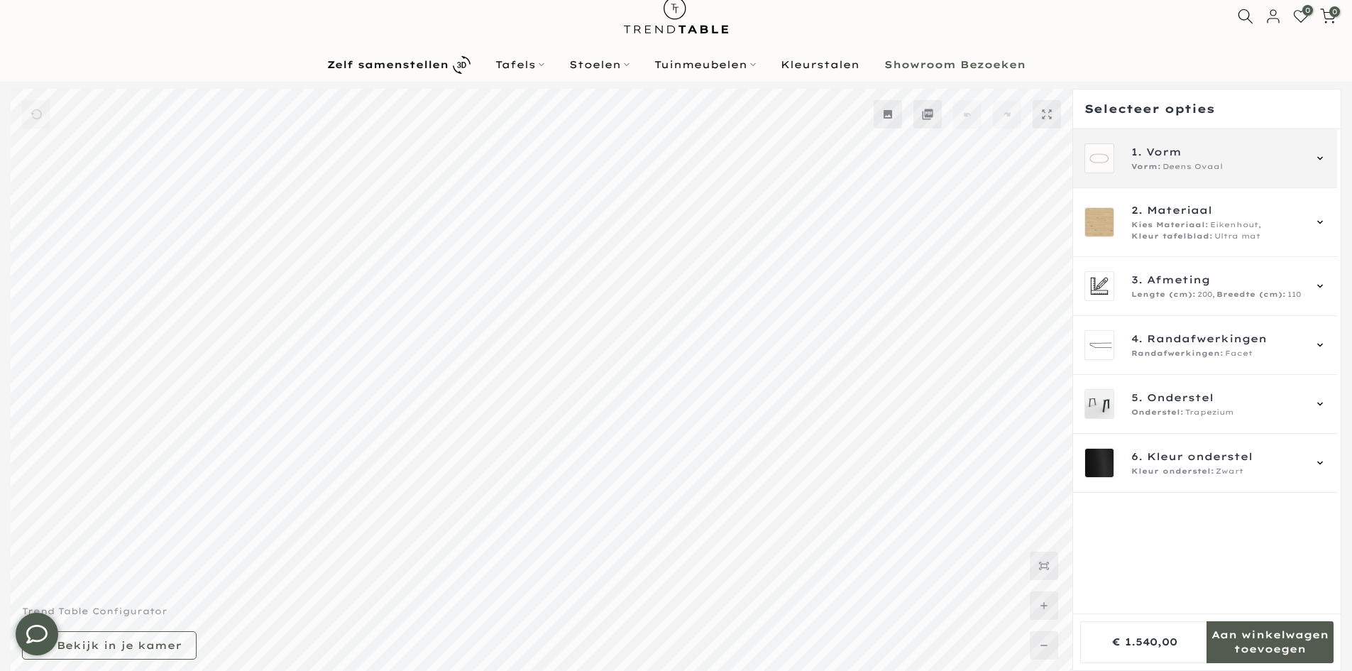
click at [1166, 170] on span "Deens Ovaal" at bounding box center [1193, 166] width 60 height 11
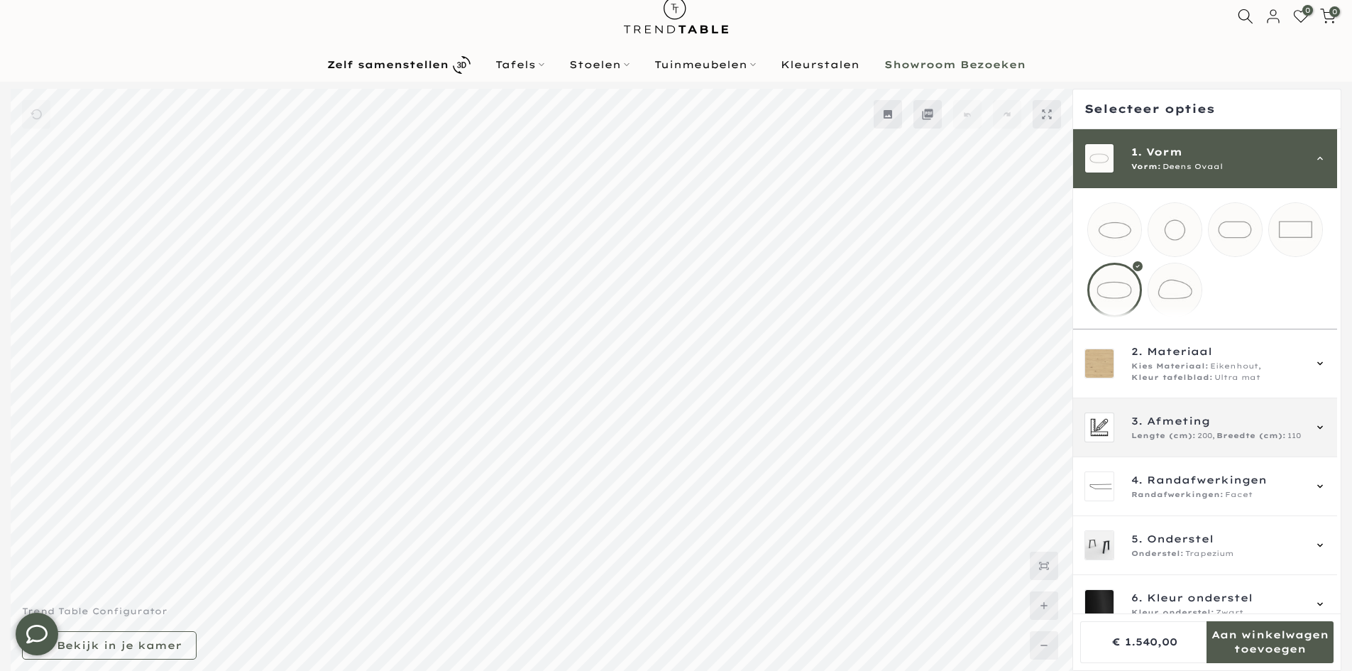
click at [1212, 429] on span "3. Afmeting" at bounding box center [1218, 421] width 172 height 16
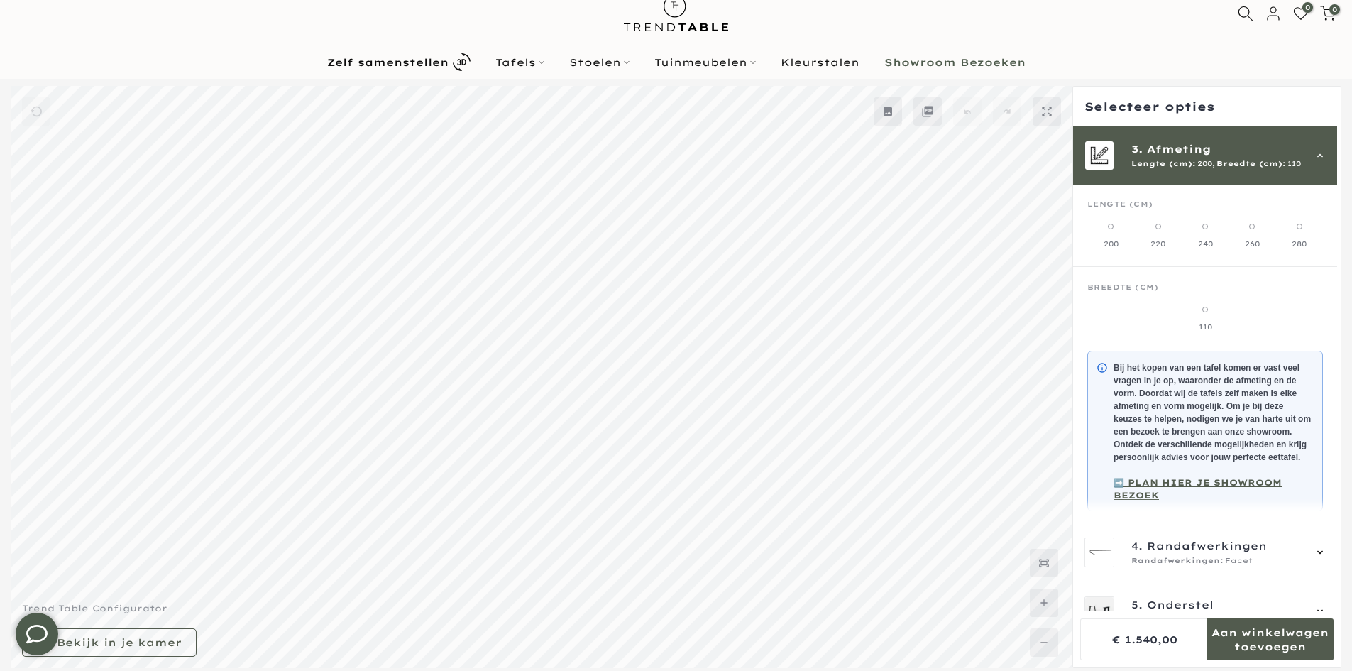
scroll to position [39, 0]
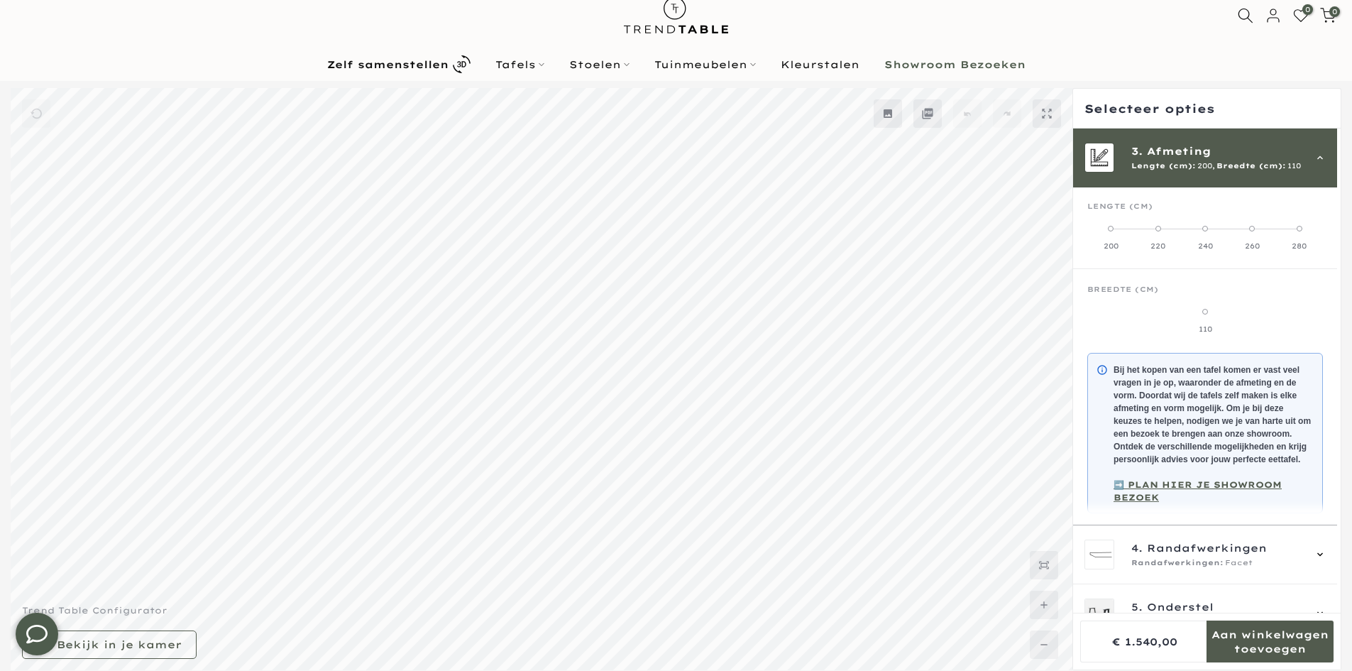
click at [1154, 249] on div "220" at bounding box center [1157, 246] width 47 height 10
click at [1208, 243] on div "240" at bounding box center [1205, 246] width 47 height 10
click at [1252, 243] on div "260" at bounding box center [1252, 246] width 47 height 10
click at [1288, 246] on div "280" at bounding box center [1299, 246] width 47 height 10
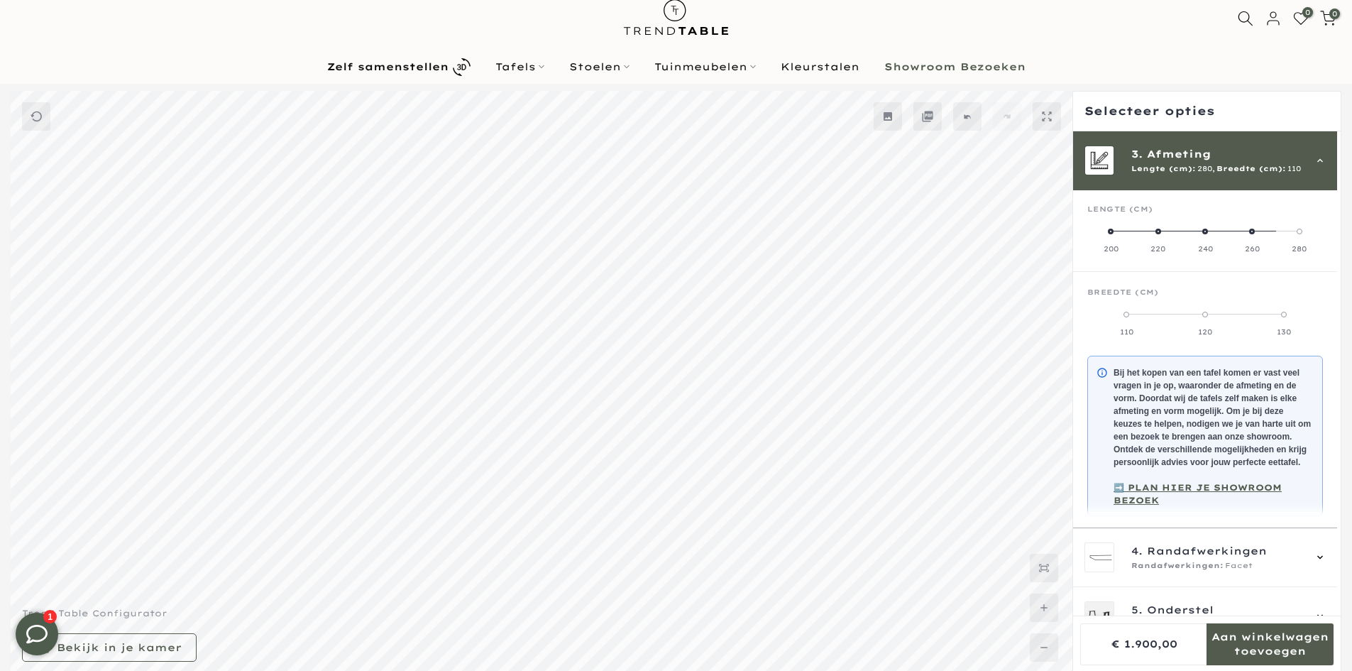
scroll to position [41, 0]
click at [1191, 317] on label "120" at bounding box center [1205, 321] width 79 height 28
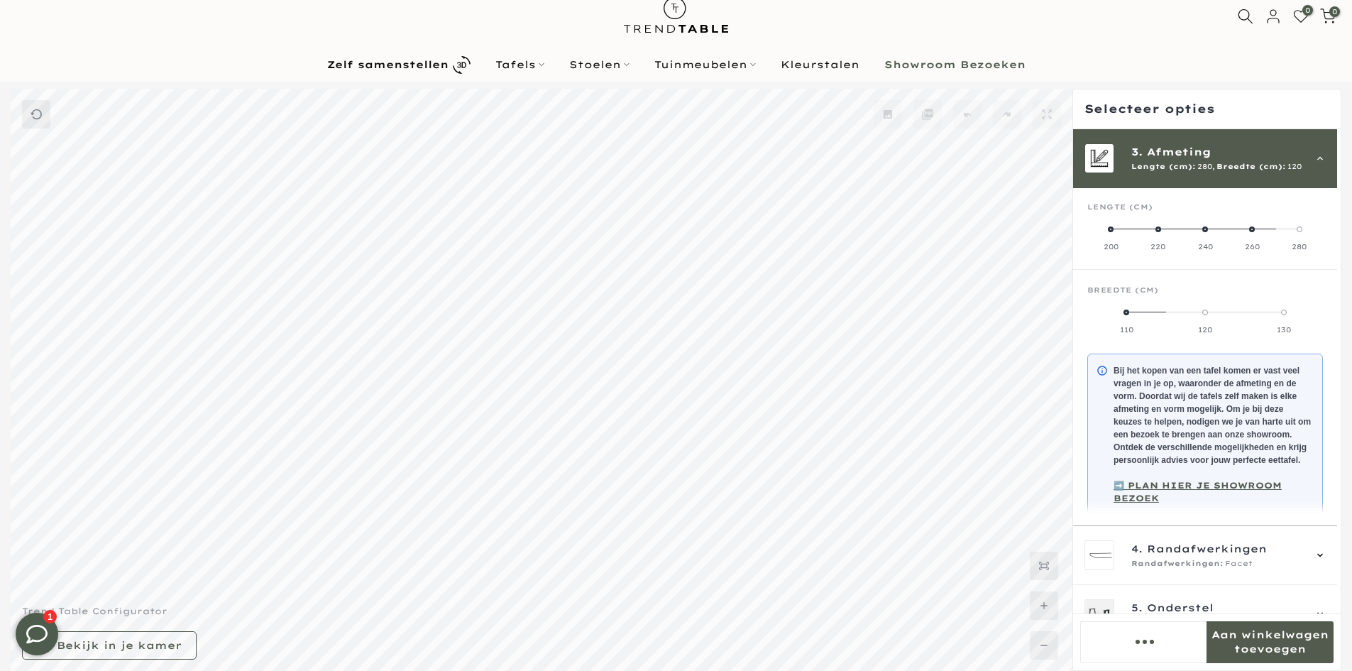
click at [1270, 318] on label "130" at bounding box center [1283, 321] width 79 height 28
click at [1253, 239] on label "260" at bounding box center [1252, 238] width 47 height 28
click at [1208, 310] on label "110" at bounding box center [1205, 321] width 79 height 28
click at [1271, 315] on label "120" at bounding box center [1283, 321] width 79 height 28
click at [1200, 231] on label "240" at bounding box center [1205, 238] width 47 height 28
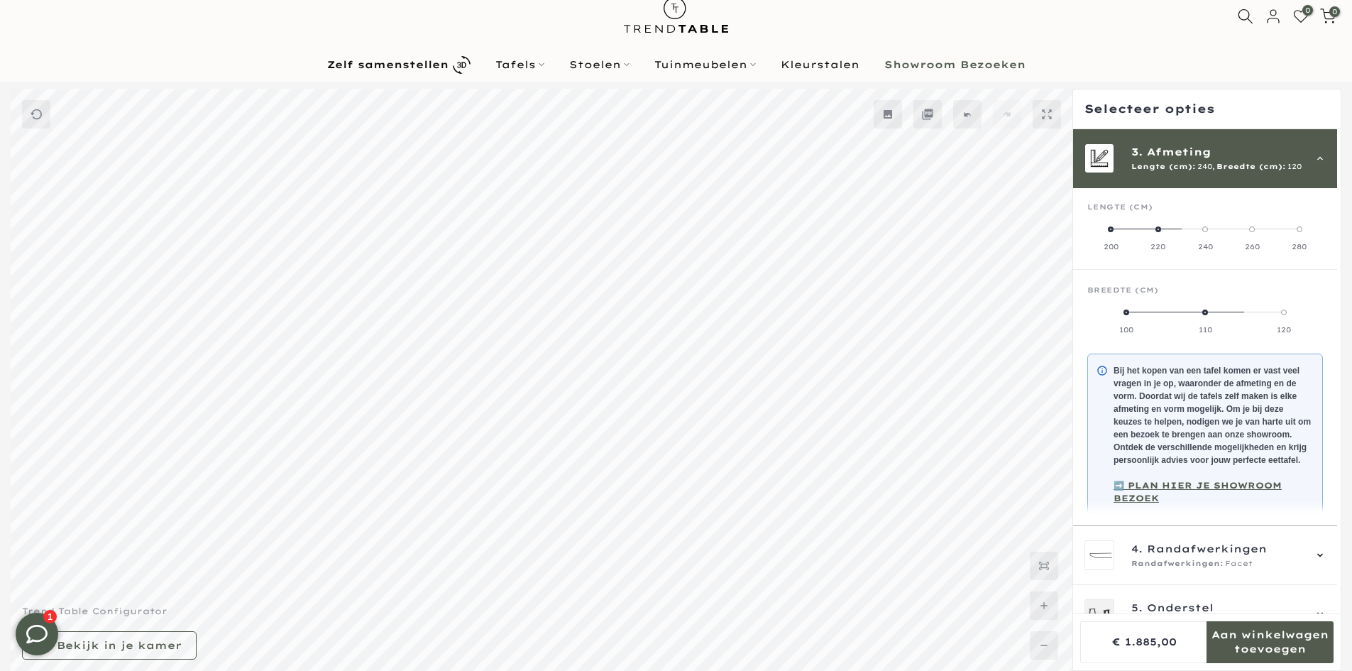
click at [1154, 243] on div "220" at bounding box center [1157, 247] width 47 height 10
click at [1127, 246] on div "200" at bounding box center [1111, 247] width 47 height 10
click at [1203, 180] on div "3. Afmeting Lengte (cm): 200, Breedte (cm): 110" at bounding box center [1205, 157] width 264 height 59
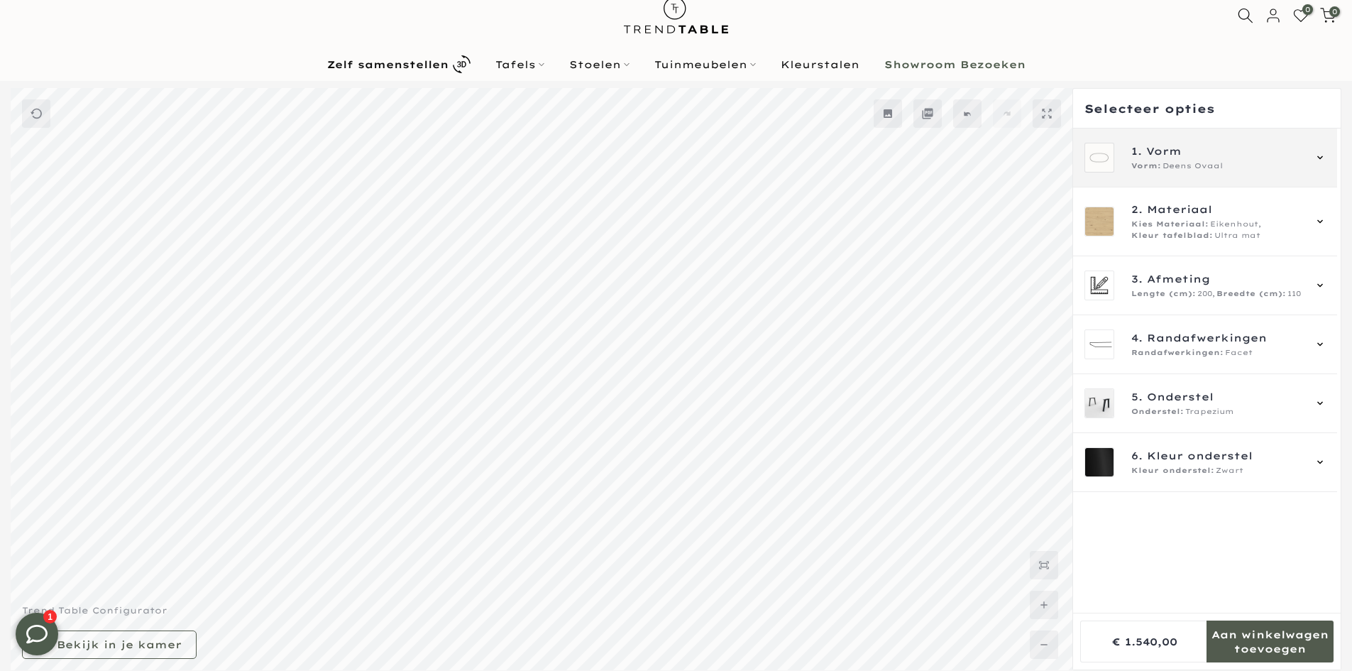
click at [1201, 177] on div "1. Vorm Vorm: Deens Ovaal" at bounding box center [1205, 157] width 264 height 59
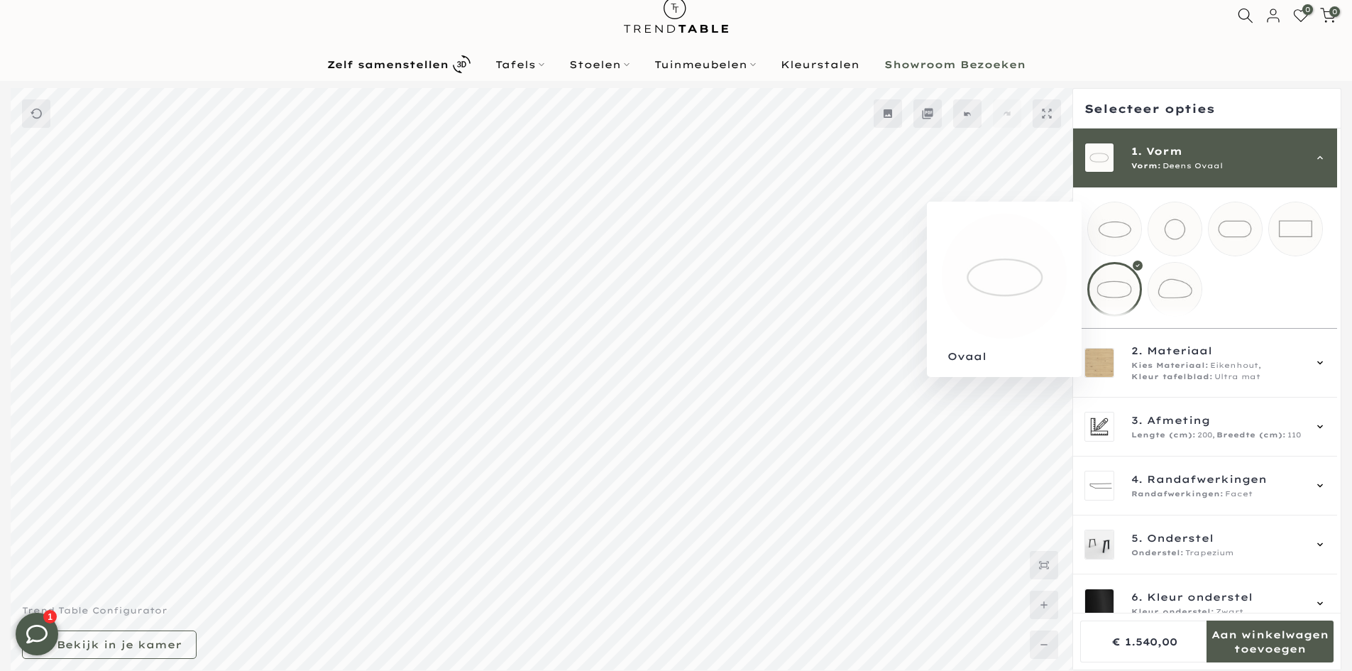
click at [1125, 231] on mmq-loader at bounding box center [1114, 228] width 53 height 53
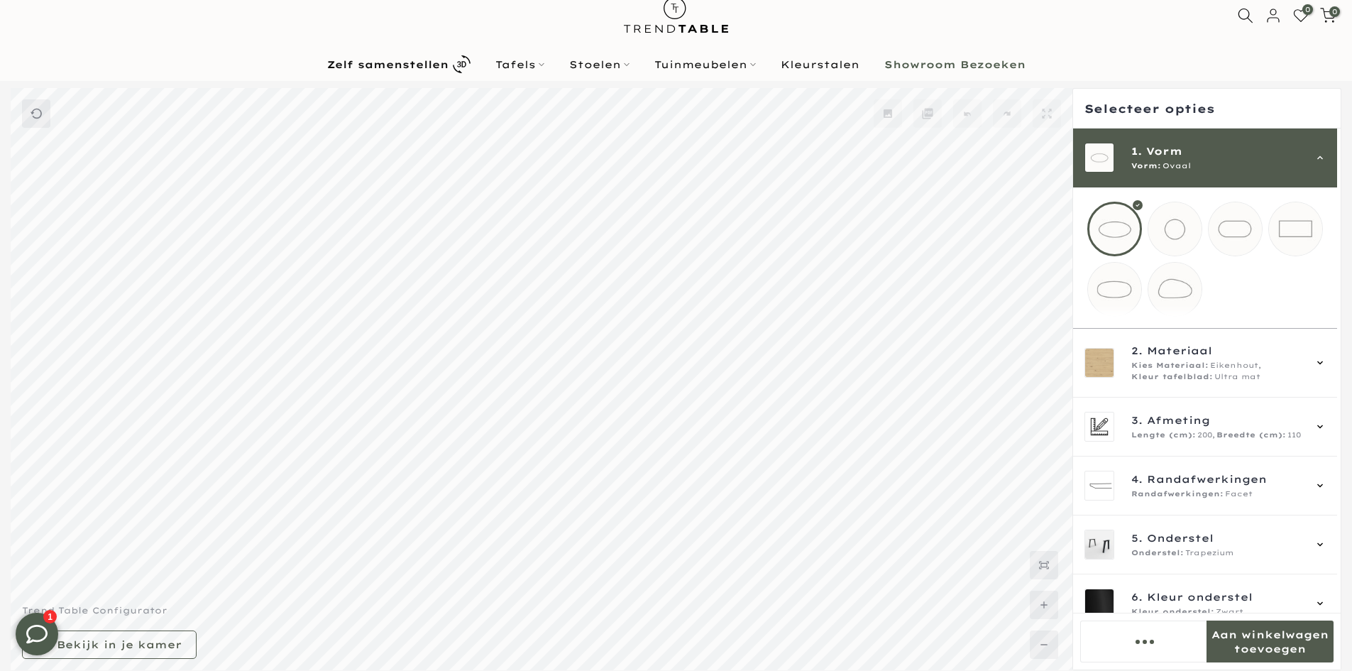
click at [1156, 170] on span "Vorm:" at bounding box center [1147, 165] width 30 height 11
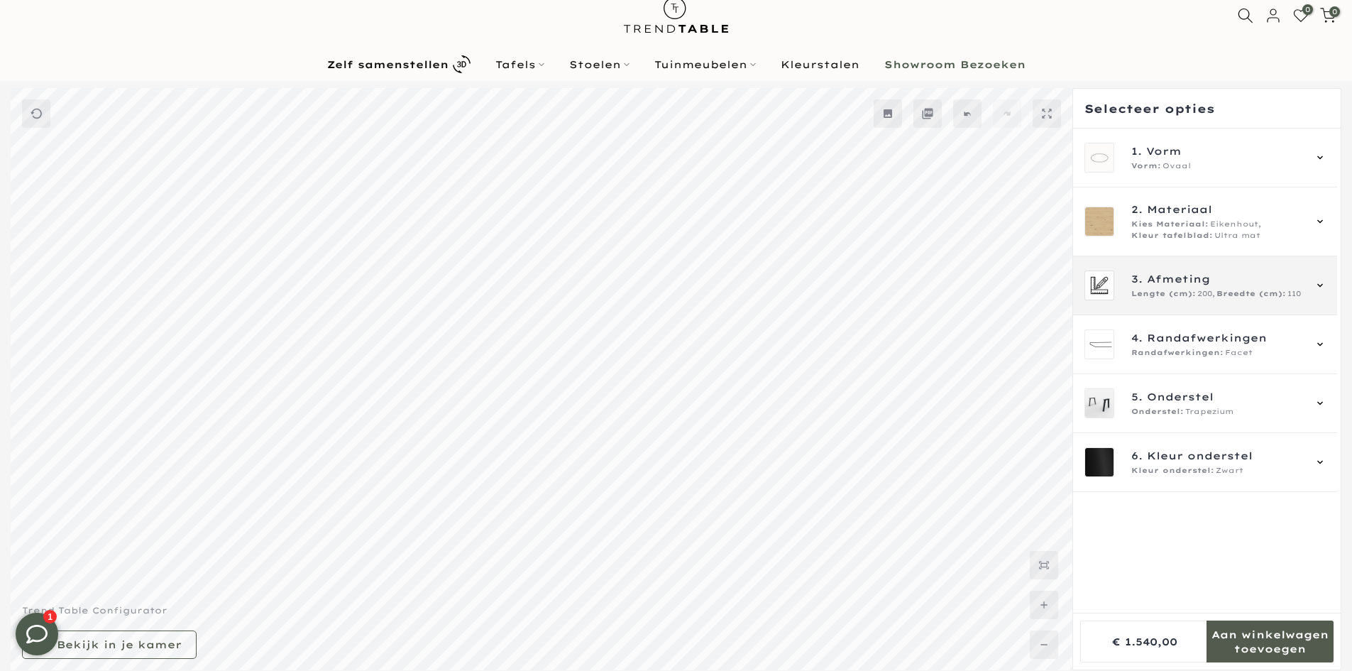
click at [1256, 292] on span "Breedte (cm):" at bounding box center [1252, 293] width 70 height 11
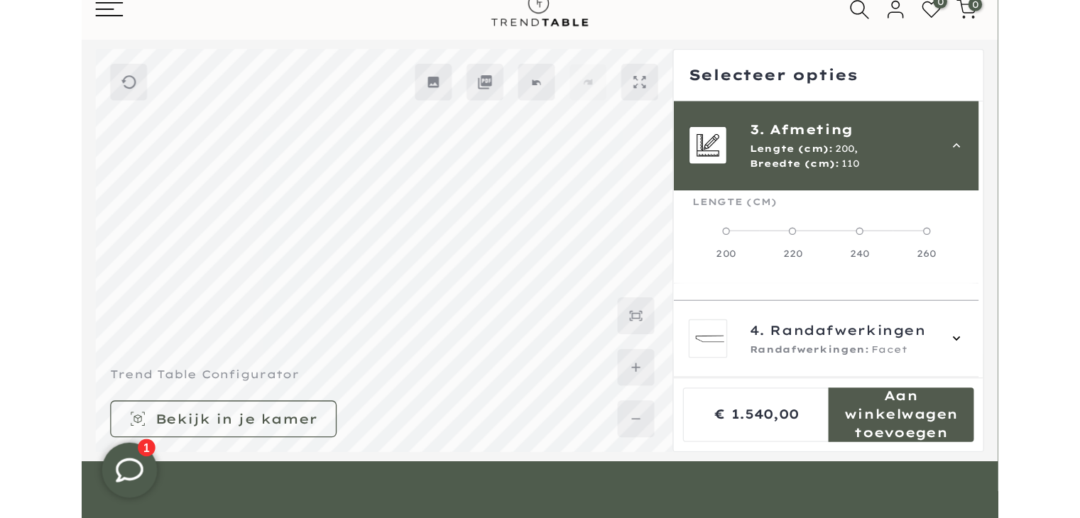
scroll to position [39, 0]
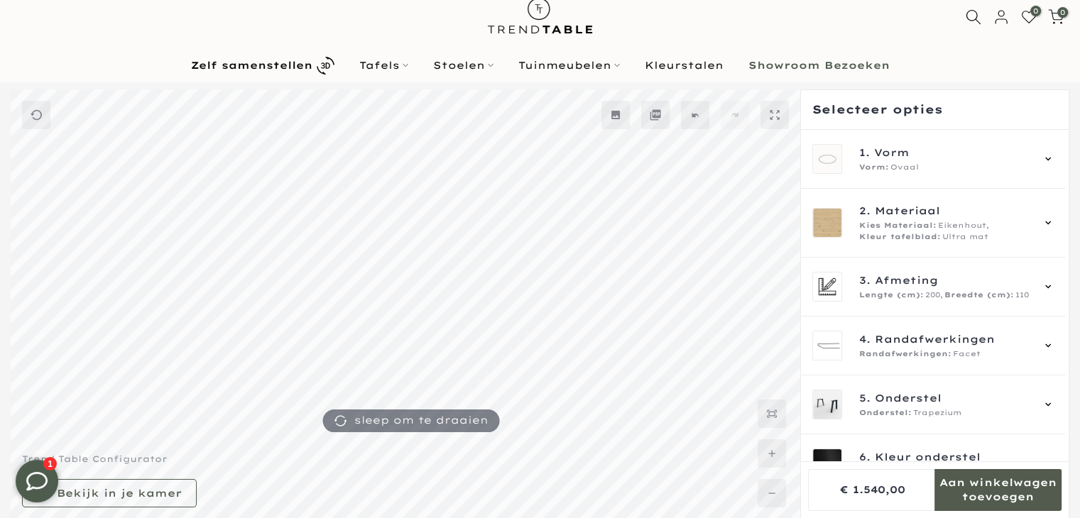
scroll to position [41, 0]
